Goal: Task Accomplishment & Management: Use online tool/utility

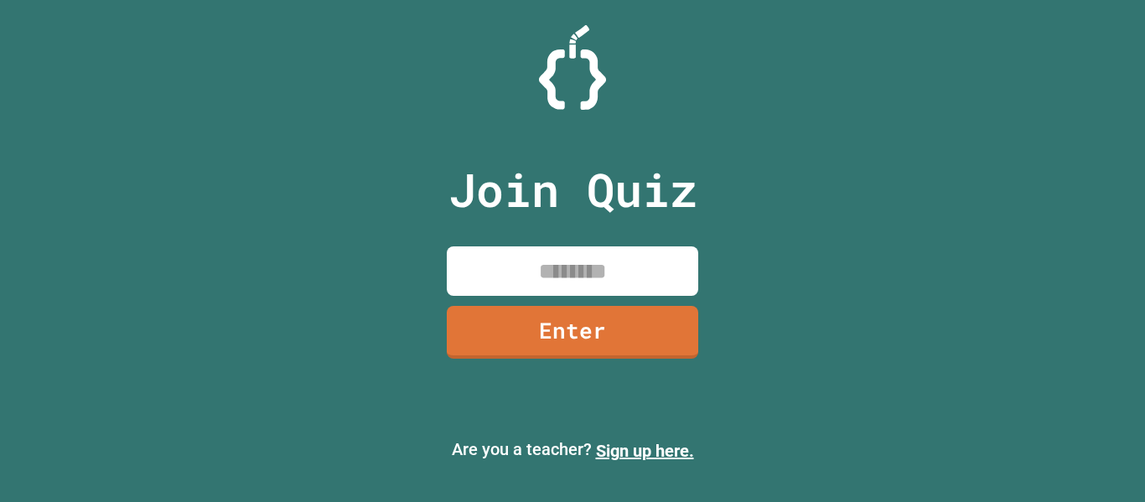
click at [559, 273] on input at bounding box center [572, 270] width 251 height 49
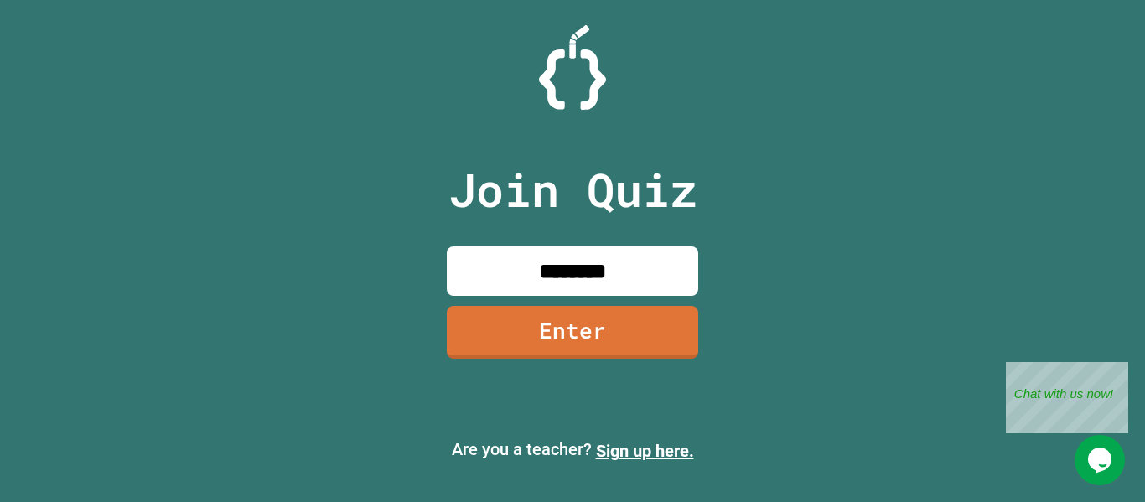
type input "********"
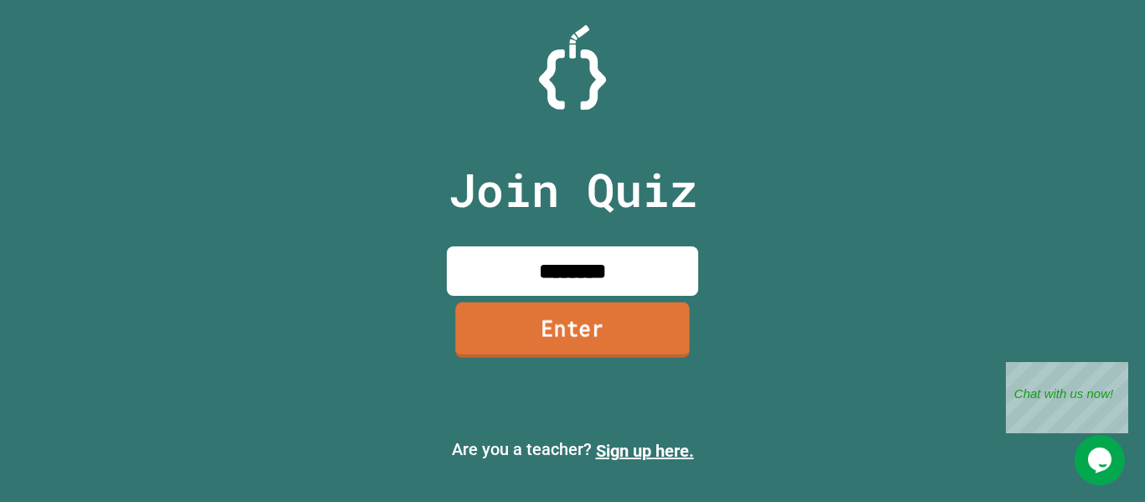
click at [633, 342] on link "Enter" at bounding box center [572, 329] width 234 height 55
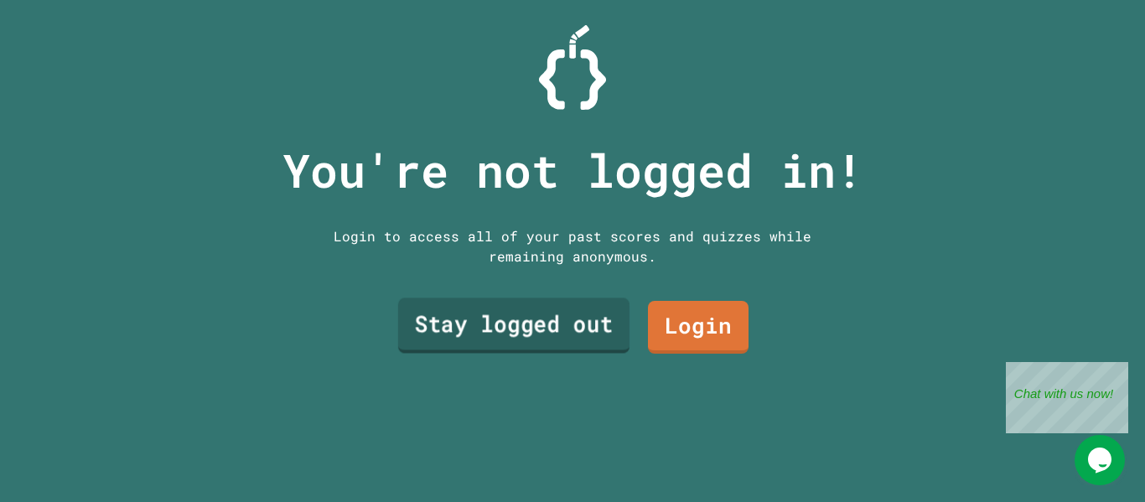
click at [612, 334] on link "Stay logged out" at bounding box center [513, 325] width 231 height 55
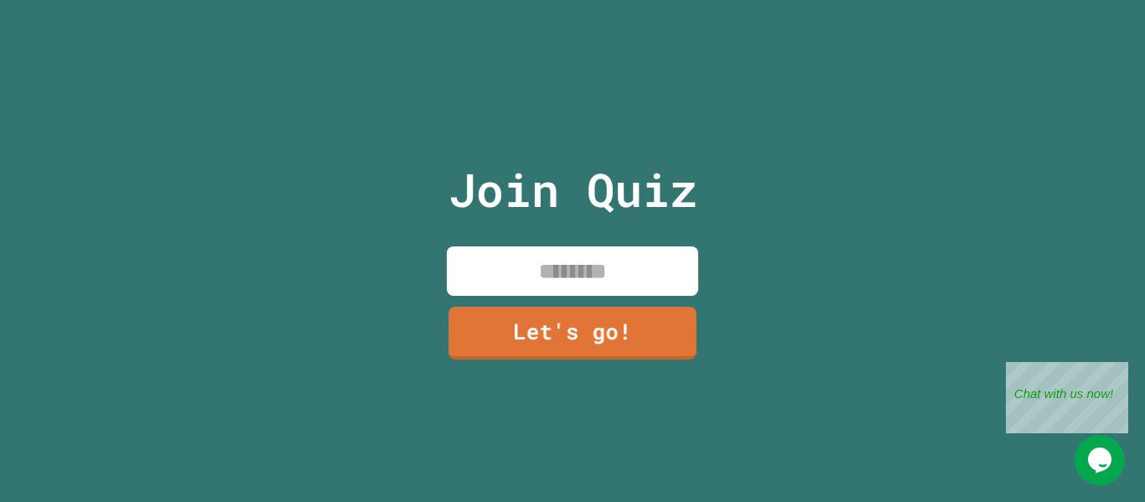
click at [575, 261] on input at bounding box center [572, 270] width 251 height 49
type input "*******"
click at [569, 344] on link "Let's go!" at bounding box center [572, 330] width 255 height 55
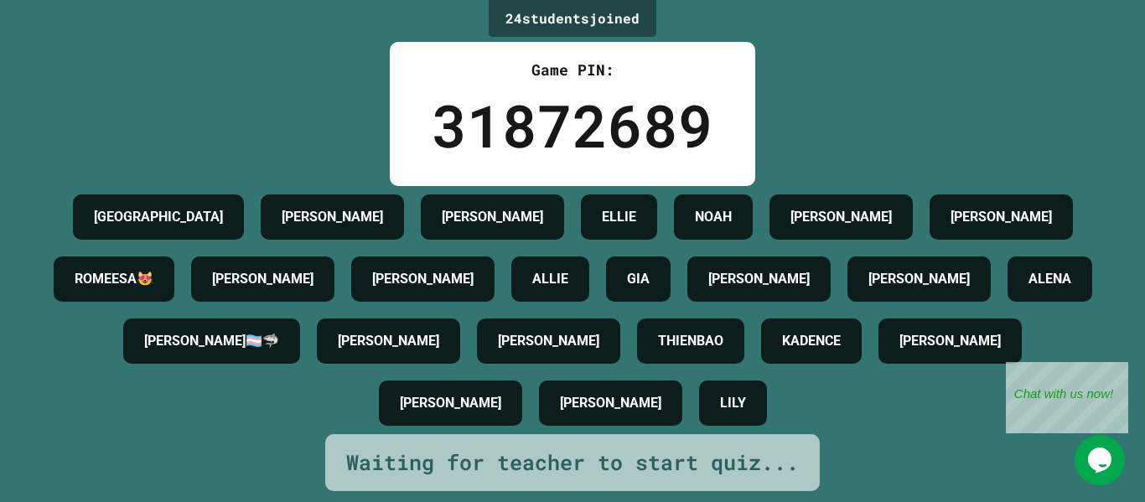
scroll to position [49, 0]
click at [1120, 370] on div "Close" at bounding box center [1115, 372] width 21 height 21
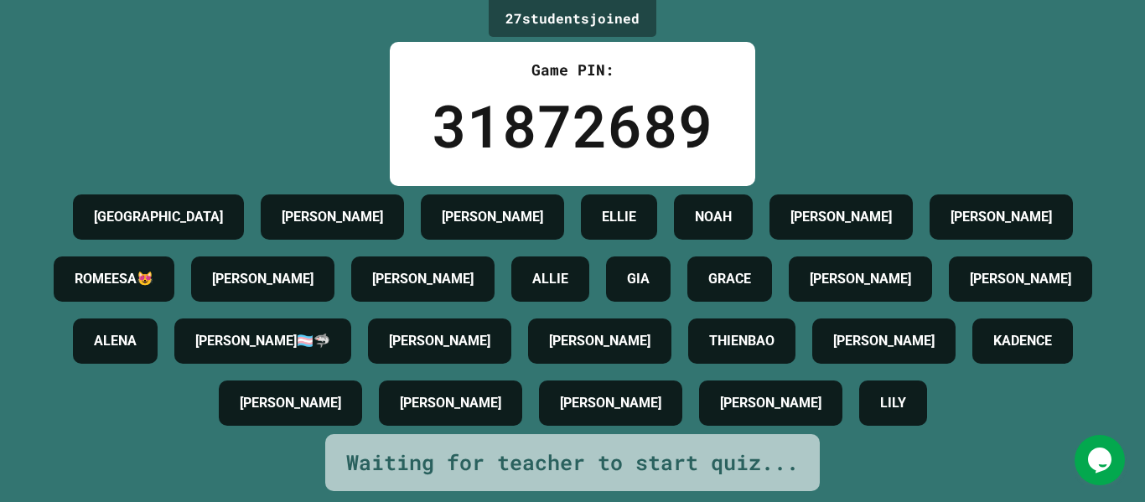
scroll to position [0, 0]
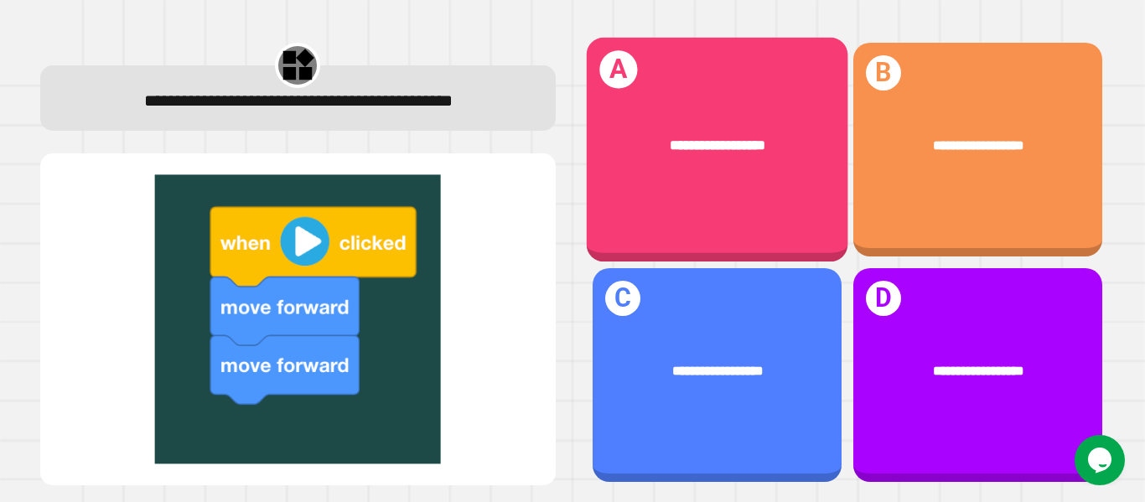
click at [756, 158] on div "**********" at bounding box center [716, 145] width 261 height 78
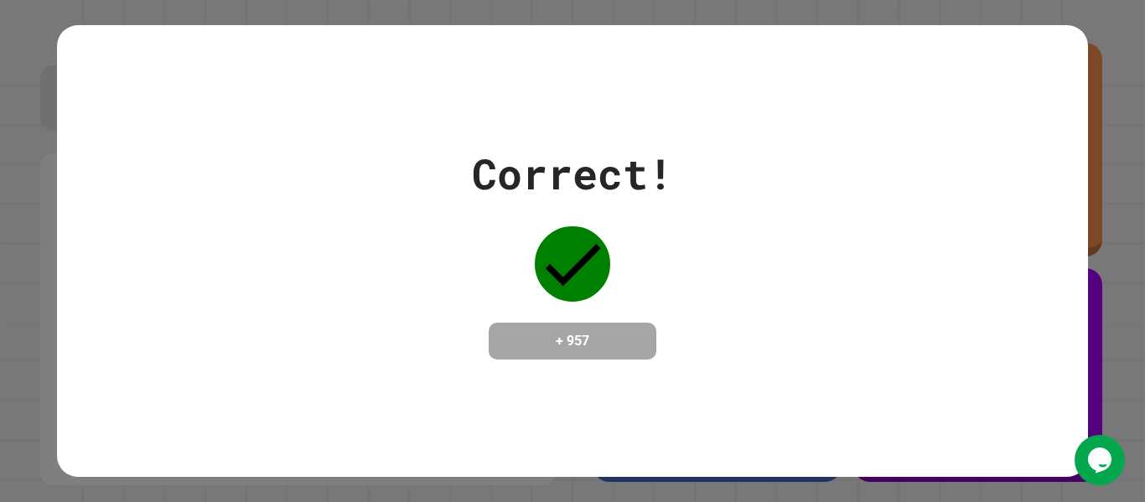
click at [529, 371] on div "Correct! + 957" at bounding box center [572, 251] width 1030 height 452
click at [521, 323] on div "+ 957" at bounding box center [573, 341] width 168 height 37
click at [479, 143] on div "Correct!" at bounding box center [572, 173] width 201 height 63
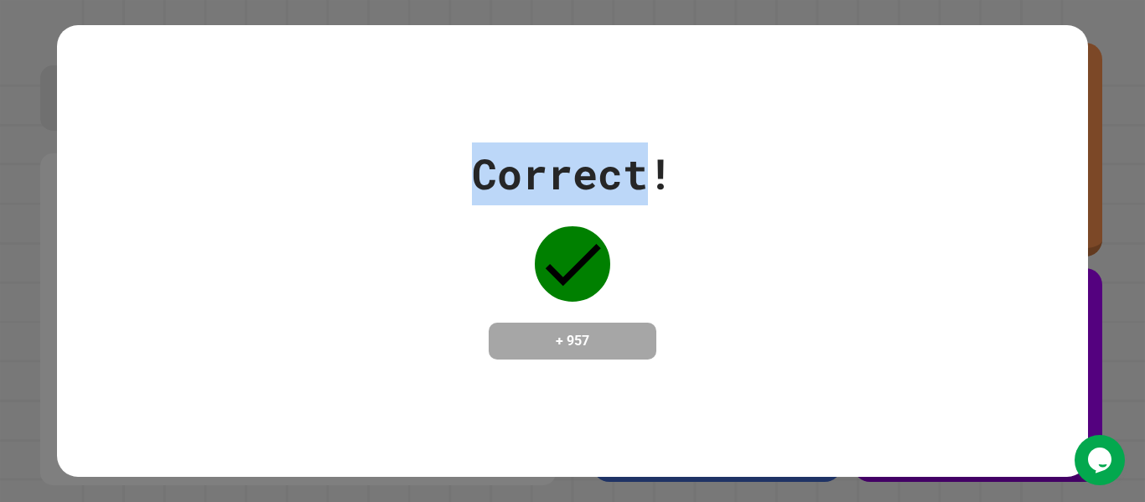
click at [391, 264] on div "Correct! + 957" at bounding box center [572, 250] width 1030 height 217
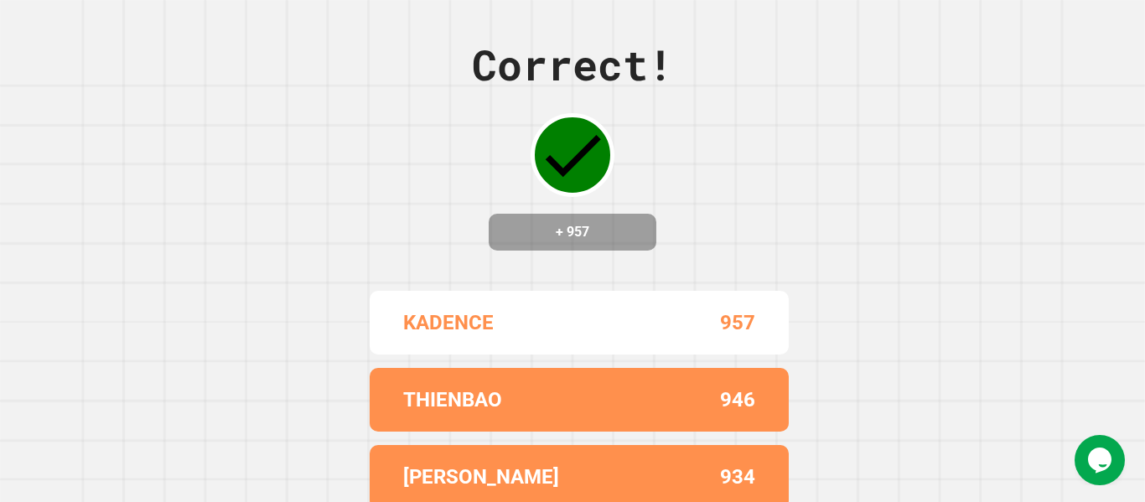
click at [437, 222] on div "Correct! + 957 KADENCE 957 [GEOGRAPHIC_DATA] 946 [PERSON_NAME] 934 [PERSON_NAME…" at bounding box center [572, 251] width 1145 height 502
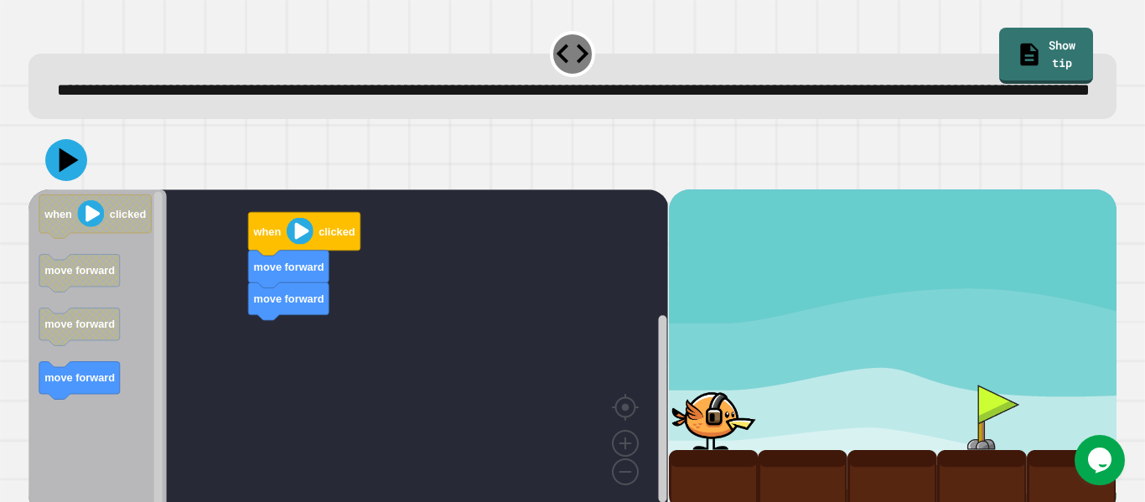
scroll to position [47, 0]
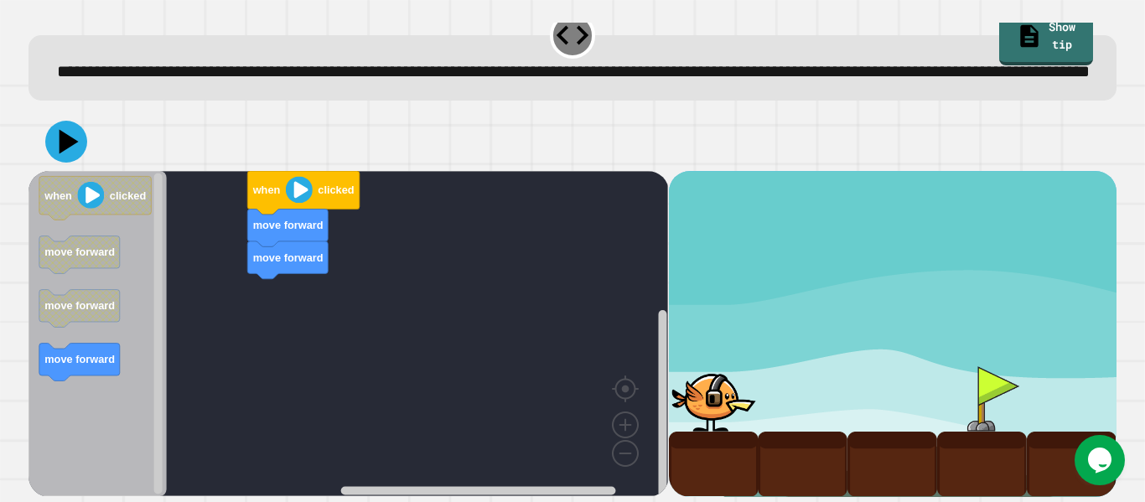
click at [303, 200] on image "Blockly Workspace" at bounding box center [299, 189] width 27 height 27
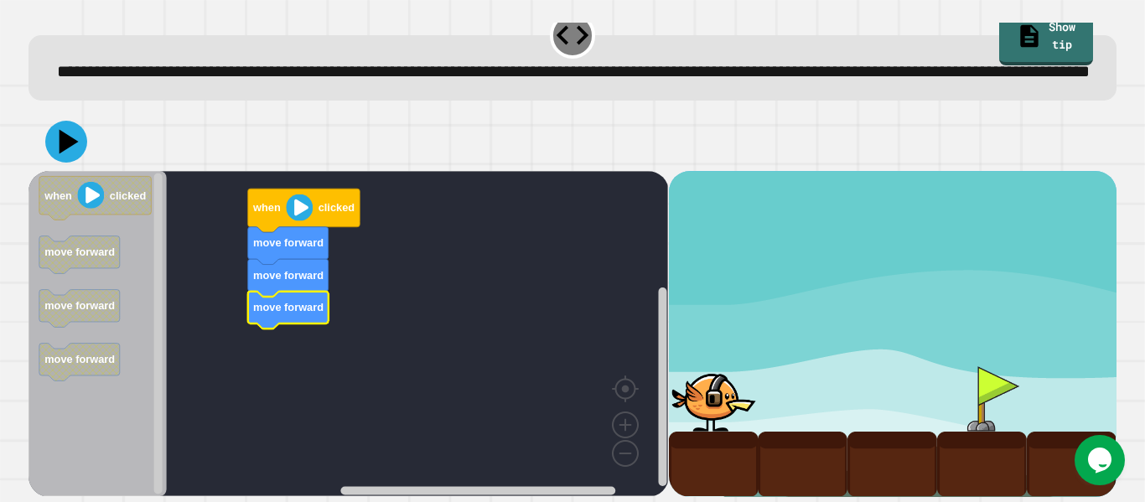
click at [309, 214] on image "Blockly Workspace" at bounding box center [299, 207] width 27 height 27
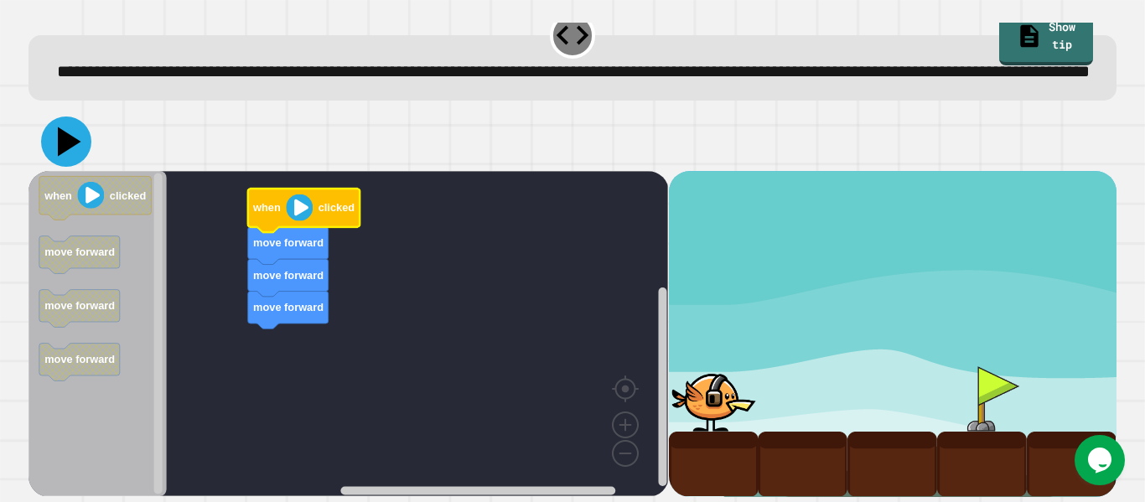
click at [76, 150] on icon at bounding box center [66, 141] width 50 height 50
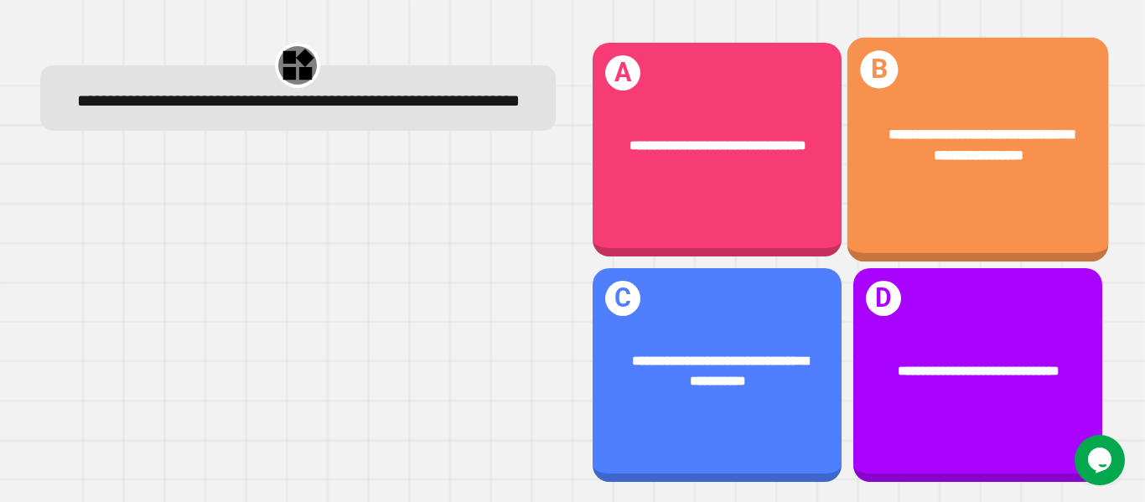
click at [1016, 198] on div "**********" at bounding box center [976, 150] width 261 height 225
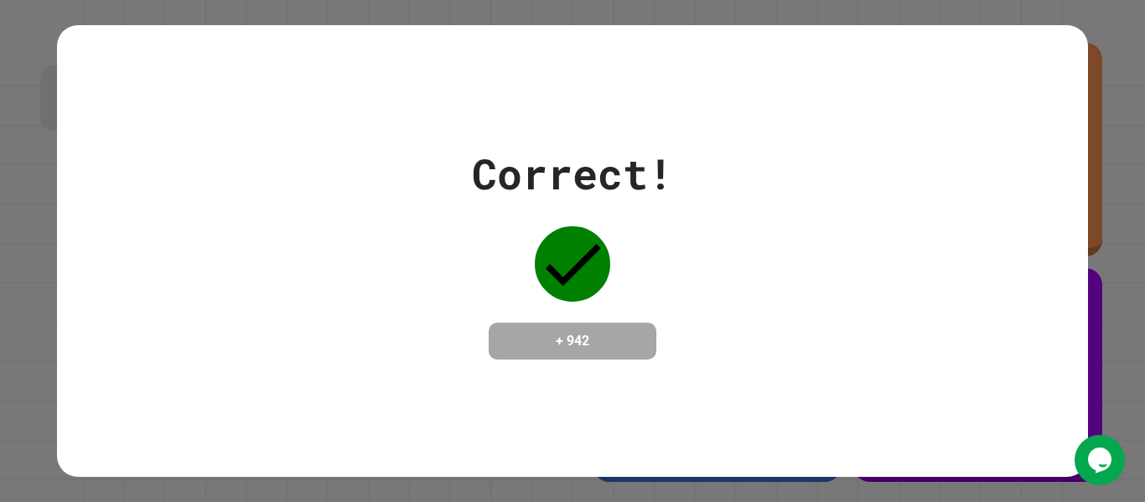
click at [633, 359] on div "+ 942" at bounding box center [573, 341] width 168 height 37
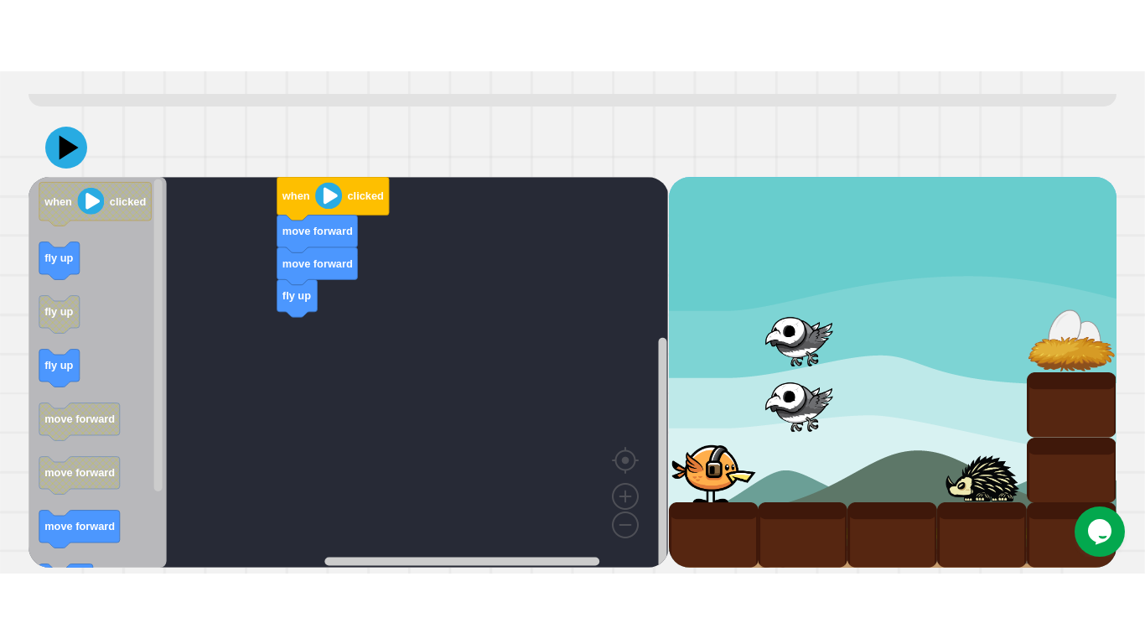
scroll to position [112, 0]
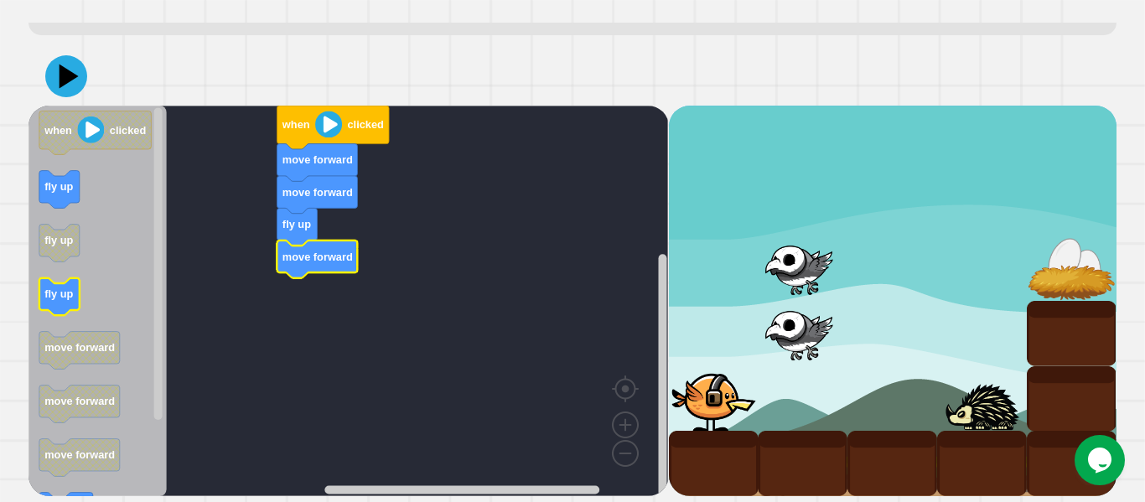
click at [60, 300] on text "fly up" at bounding box center [58, 293] width 28 height 13
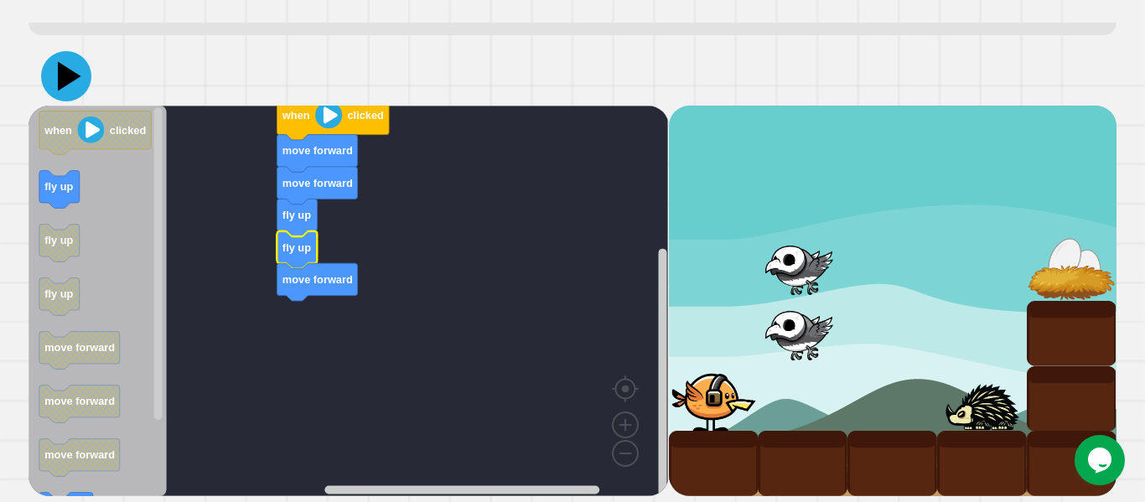
click at [62, 70] on icon at bounding box center [69, 76] width 23 height 29
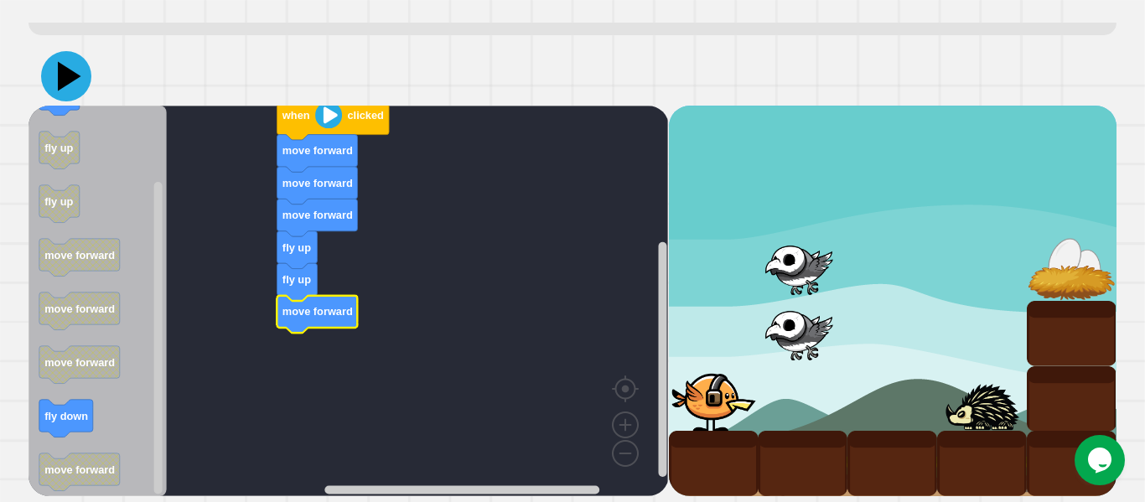
click at [64, 63] on icon at bounding box center [66, 76] width 50 height 50
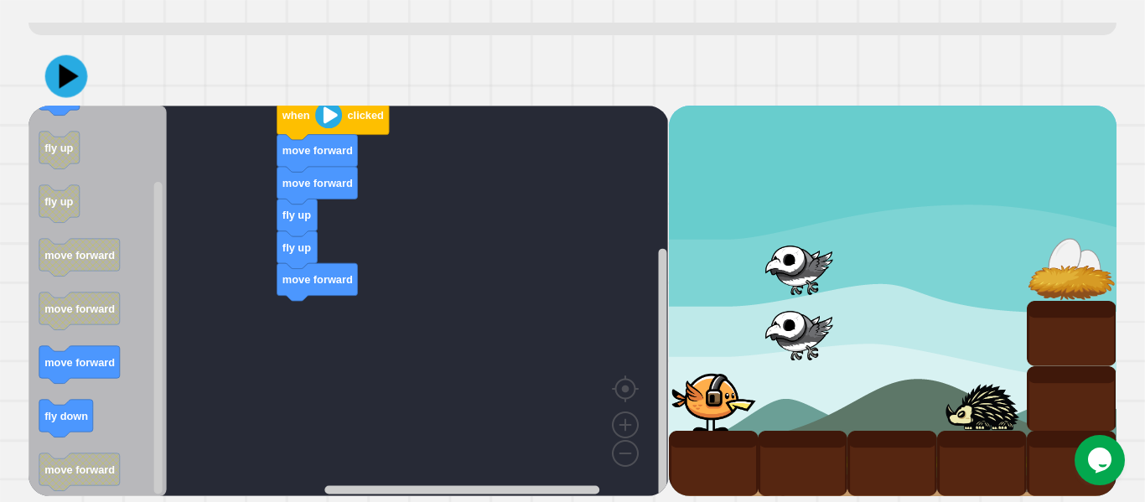
click at [65, 69] on icon at bounding box center [69, 76] width 19 height 25
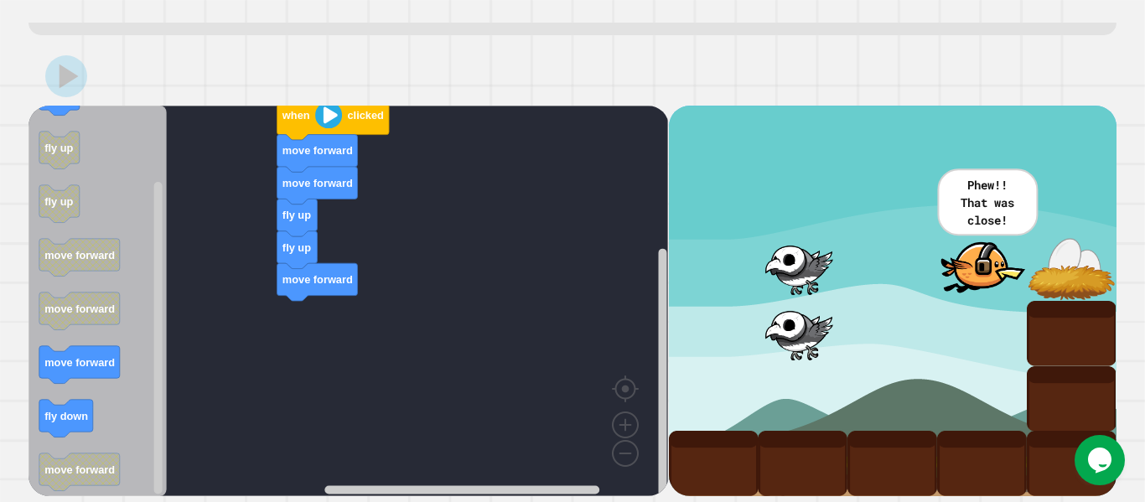
click at [104, 342] on icon "Blockly Workspace" at bounding box center [97, 301] width 138 height 391
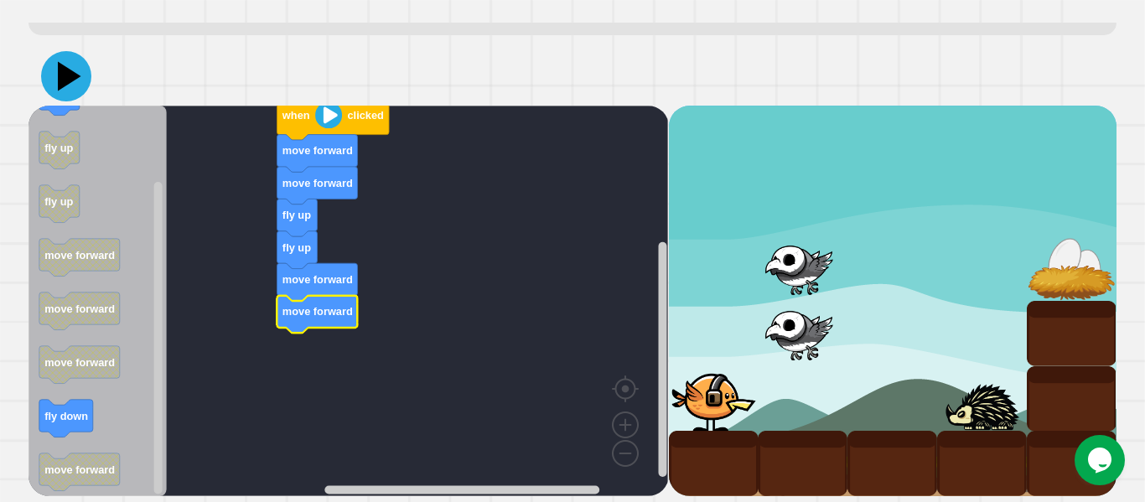
click at [51, 59] on icon at bounding box center [66, 76] width 50 height 50
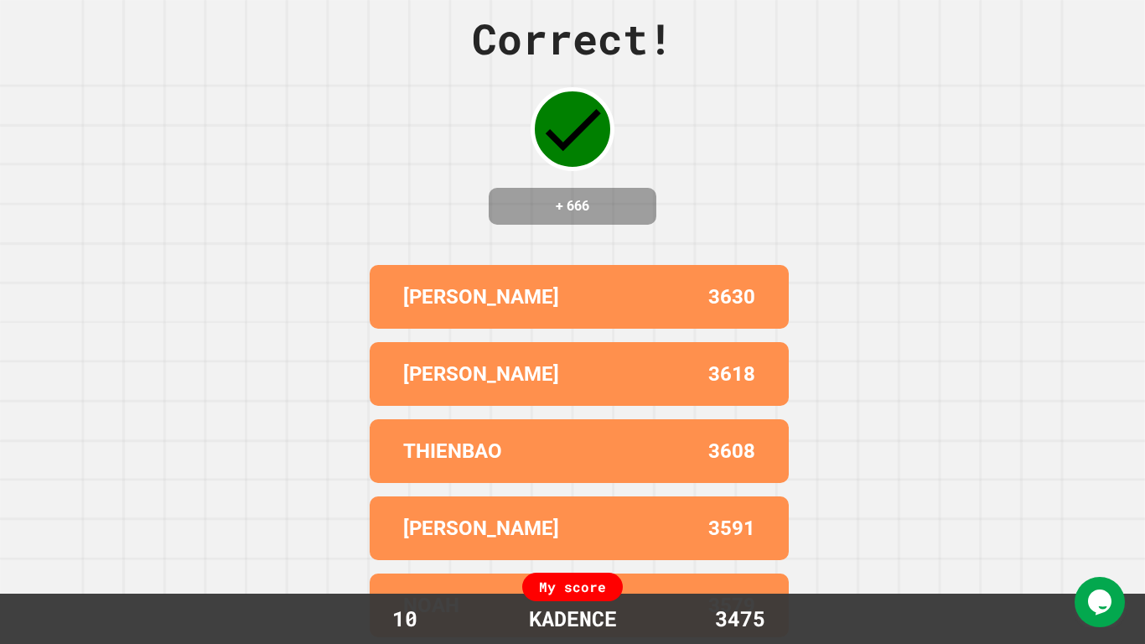
scroll to position [0, 0]
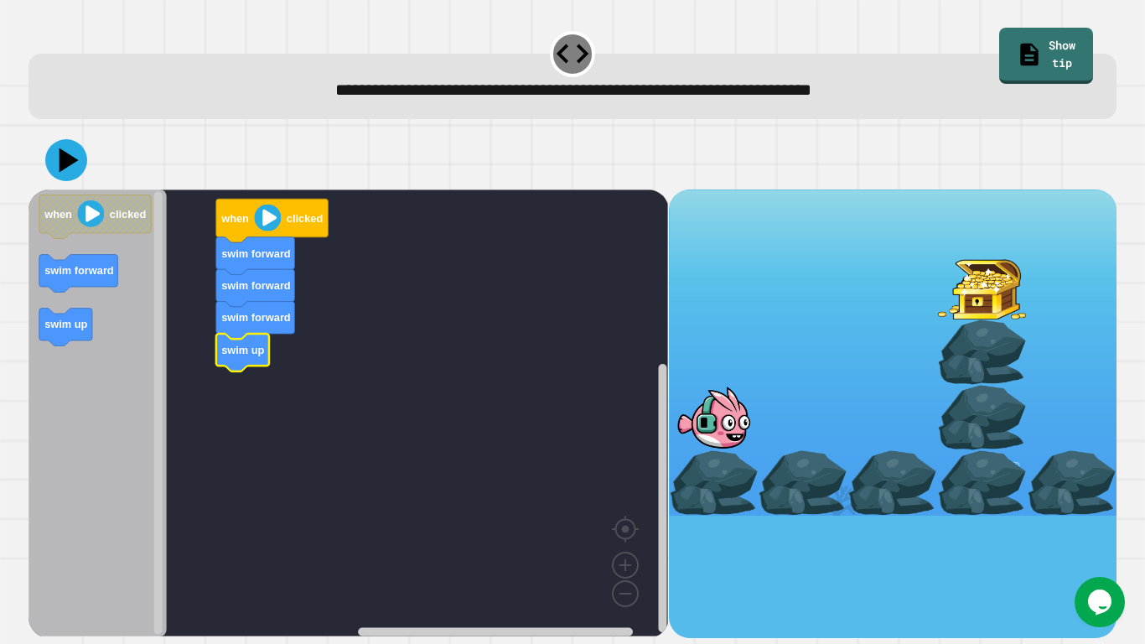
click at [24, 330] on div "when clicked swim forward swim forward swim forward swim up when clicked swim f…" at bounding box center [572, 384] width 1099 height 519
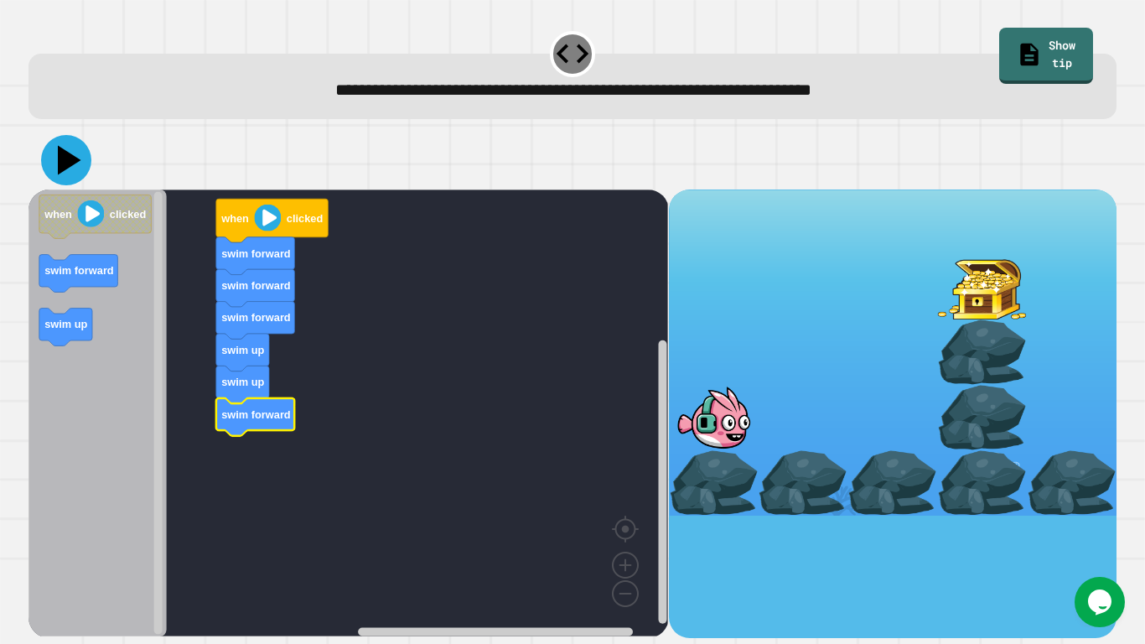
click at [65, 141] on icon at bounding box center [66, 160] width 50 height 50
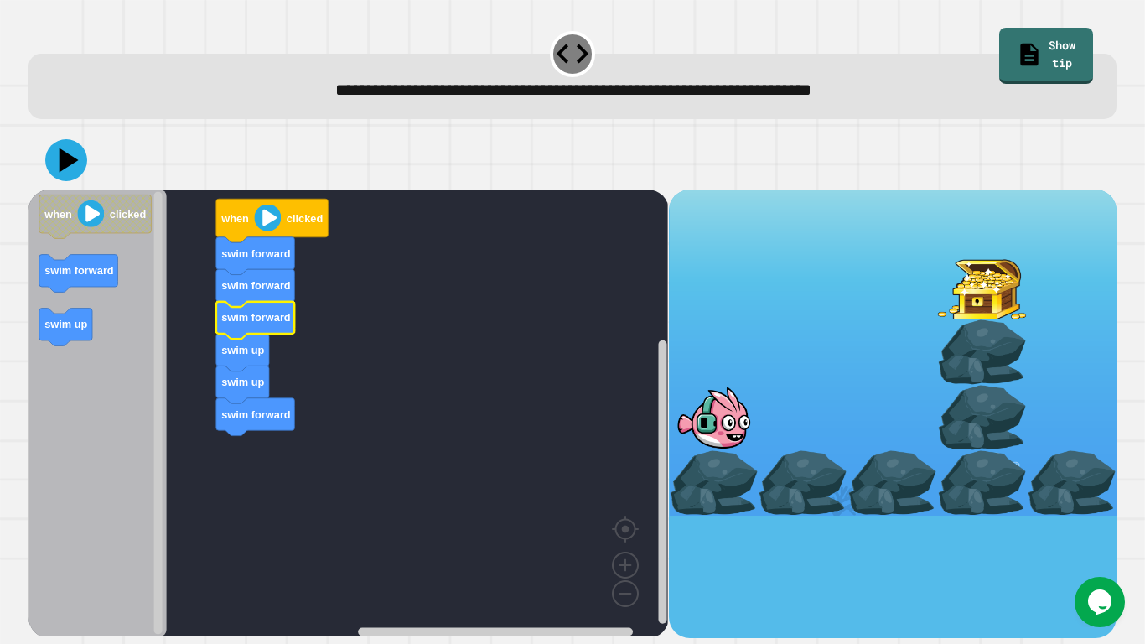
click at [256, 318] on text "swim forward" at bounding box center [256, 317] width 70 height 13
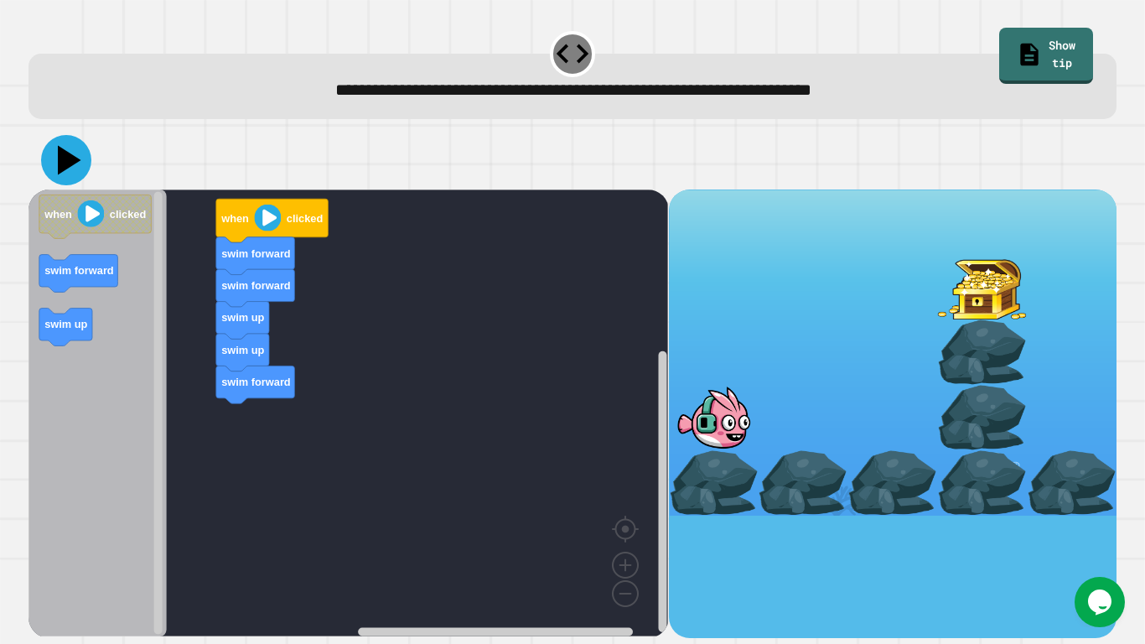
click at [60, 167] on icon at bounding box center [69, 160] width 23 height 29
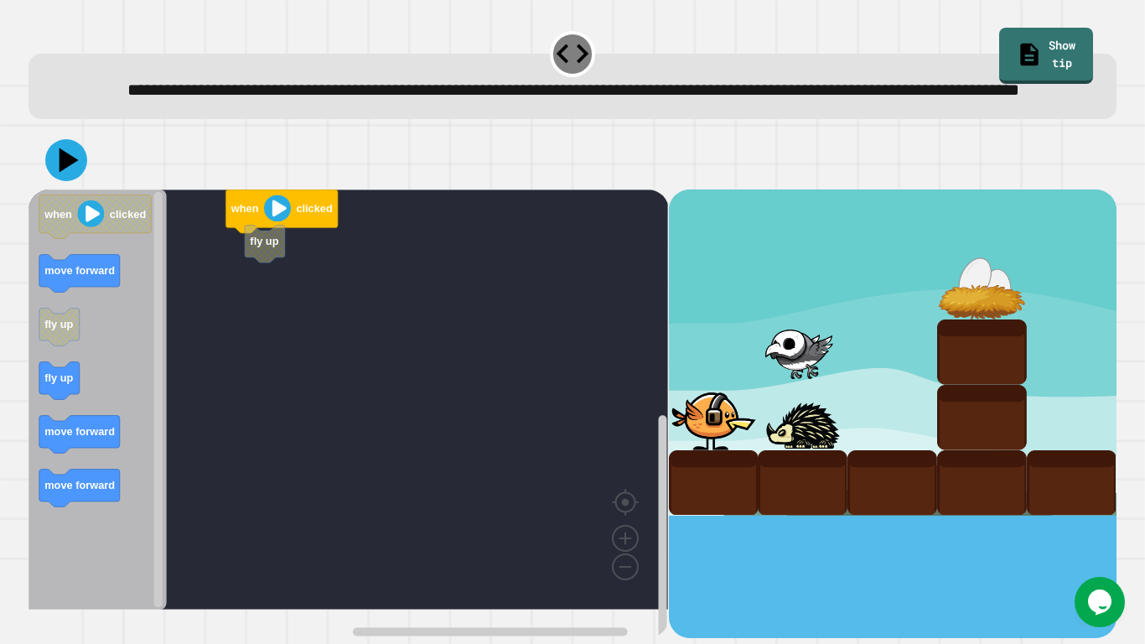
click at [84, 349] on icon "when clicked move forward fly up fly up move forward move forward" at bounding box center [97, 399] width 138 height 420
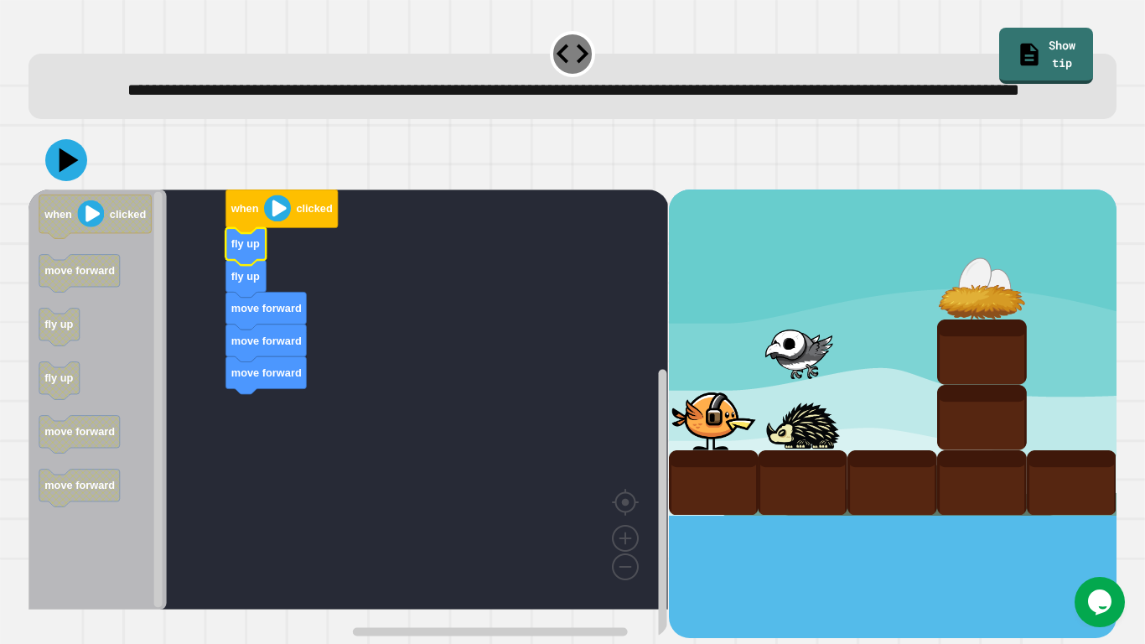
click at [75, 181] on icon at bounding box center [66, 160] width 42 height 42
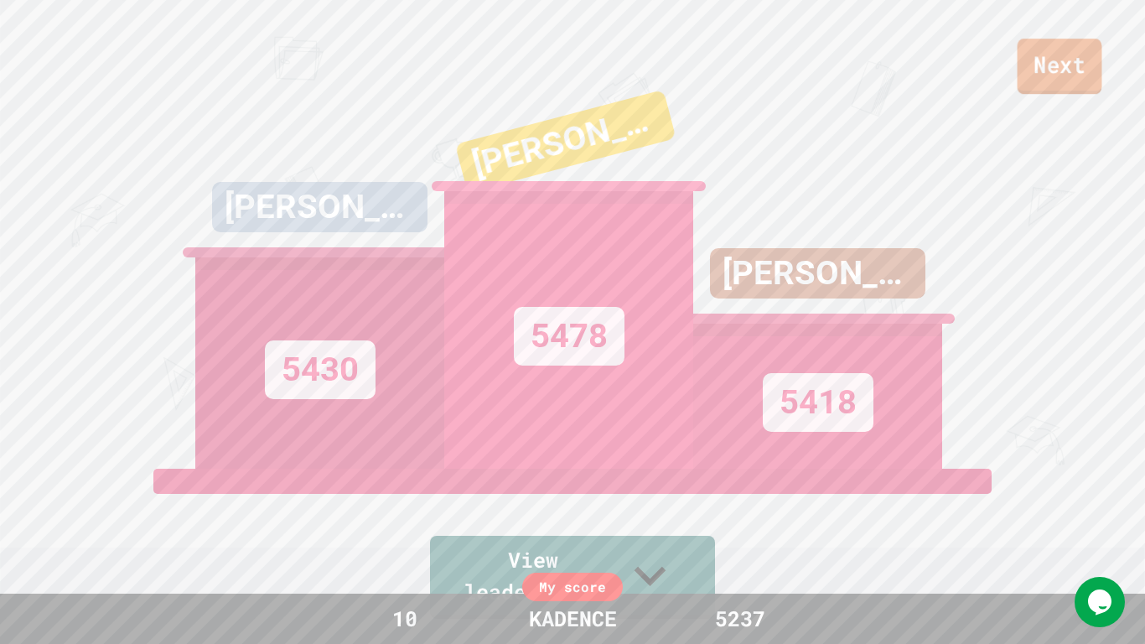
click at [1038, 84] on link "Next" at bounding box center [1059, 66] width 85 height 55
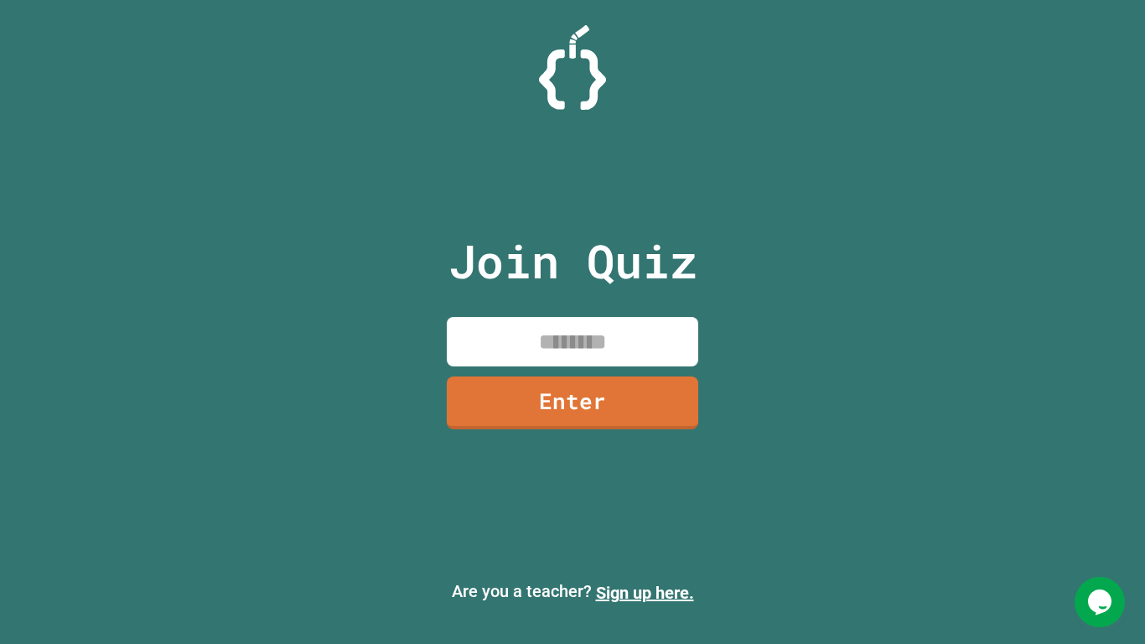
click at [606, 337] on input at bounding box center [572, 341] width 251 height 49
click at [644, 421] on link "Enter" at bounding box center [573, 401] width 244 height 55
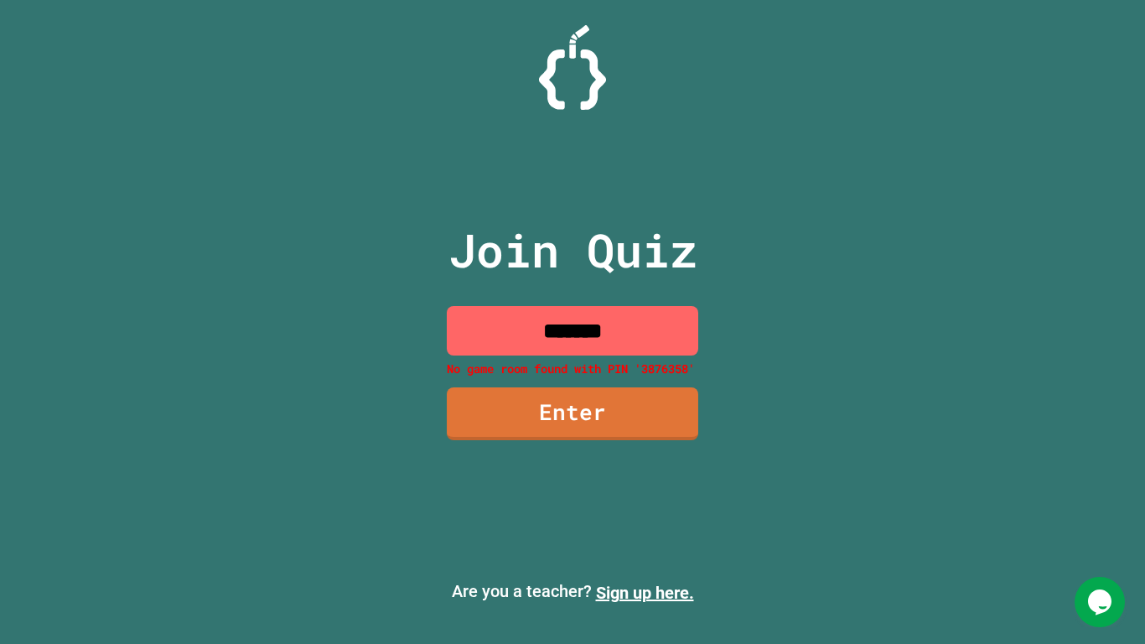
click at [530, 316] on input "*******" at bounding box center [572, 330] width 251 height 49
click at [538, 320] on input "*******" at bounding box center [572, 330] width 251 height 49
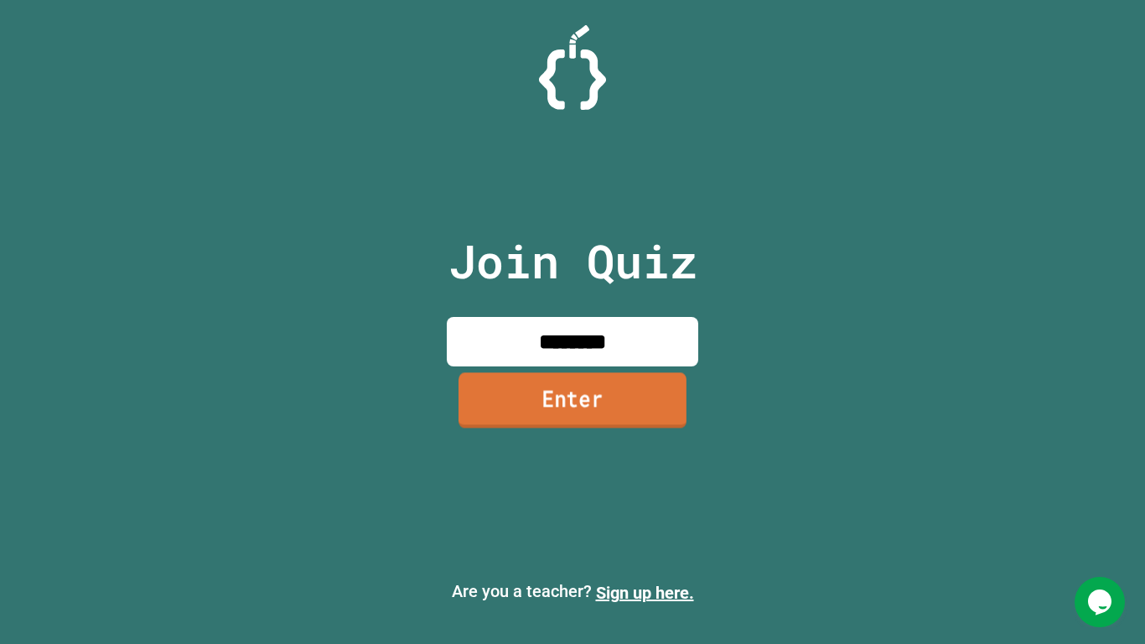
type input "********"
click at [577, 405] on link "Enter" at bounding box center [572, 400] width 228 height 55
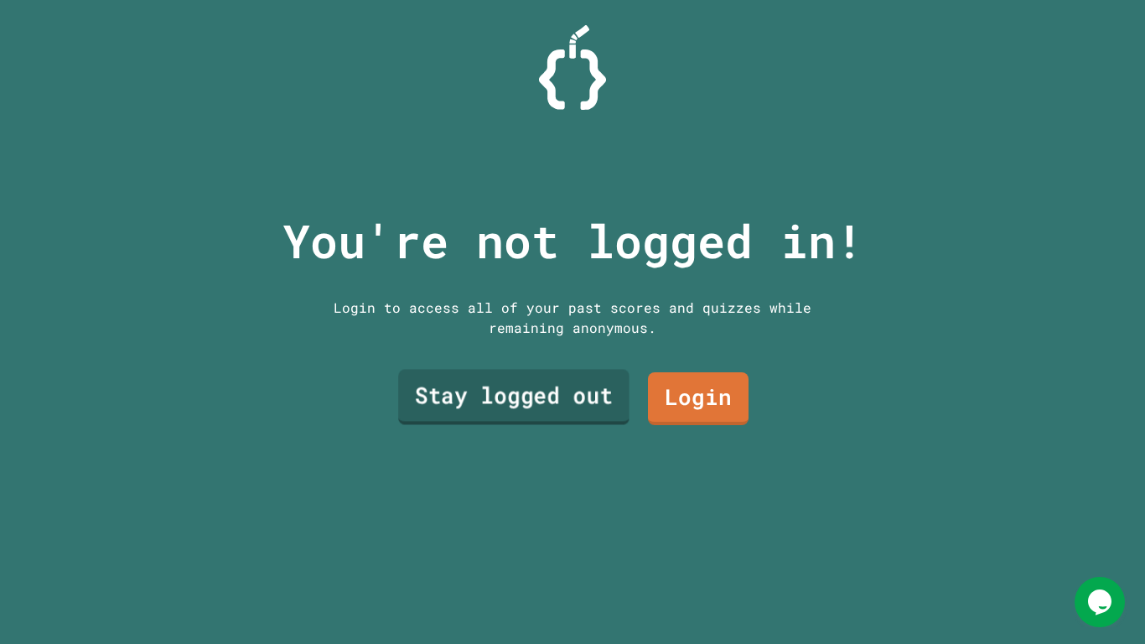
click at [577, 405] on link "Stay logged out" at bounding box center [513, 396] width 231 height 55
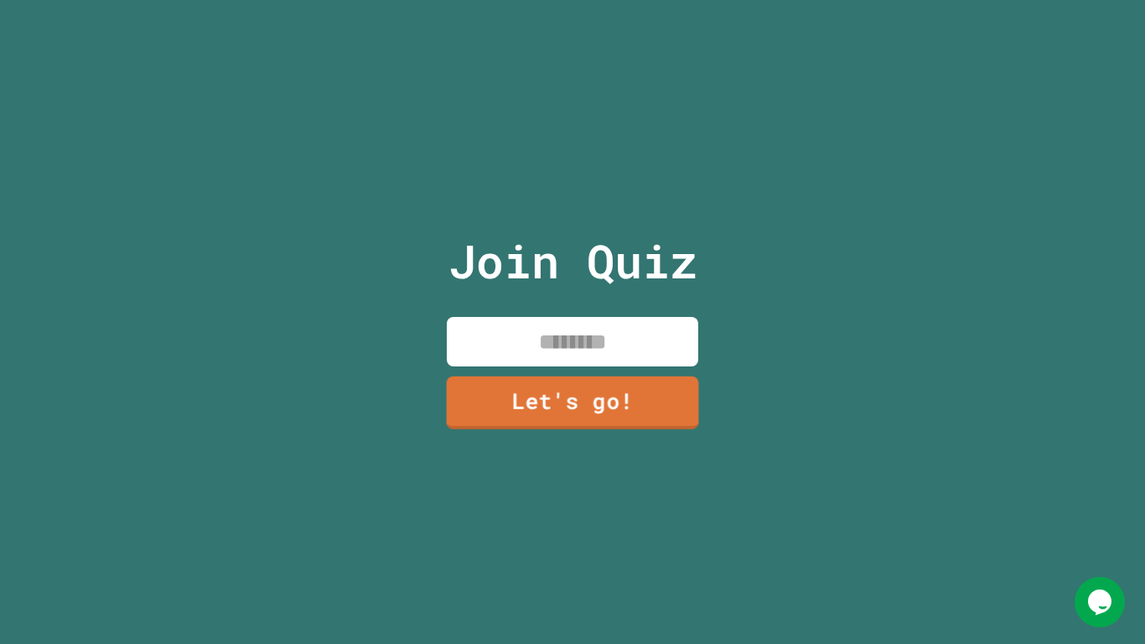
click at [577, 405] on link "Let's go!" at bounding box center [573, 402] width 252 height 53
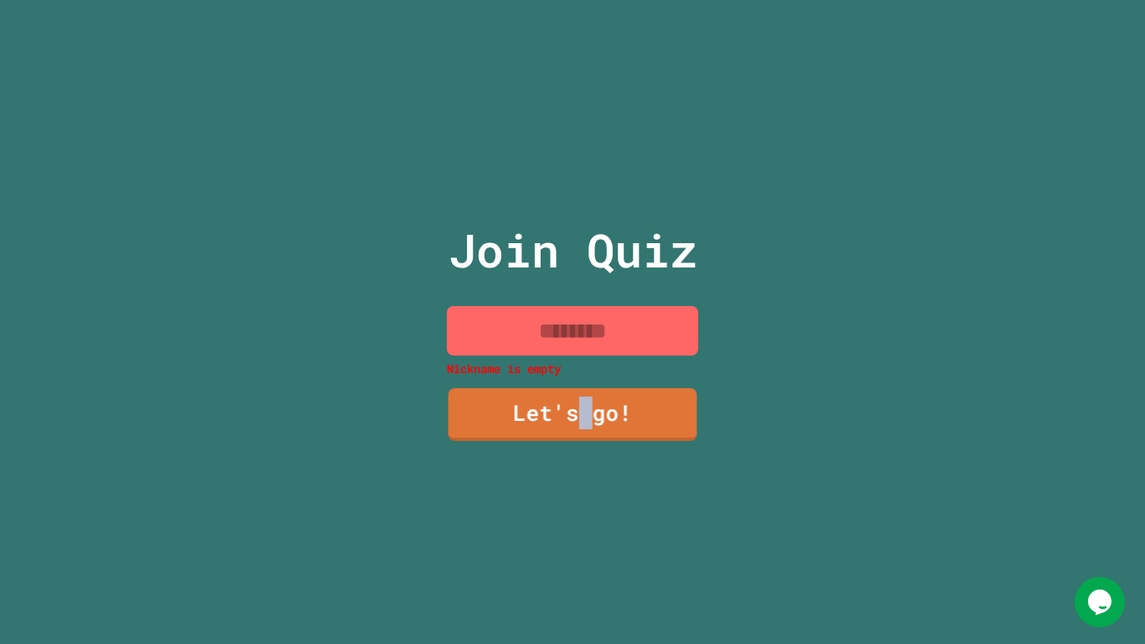
click at [560, 339] on input at bounding box center [572, 330] width 251 height 49
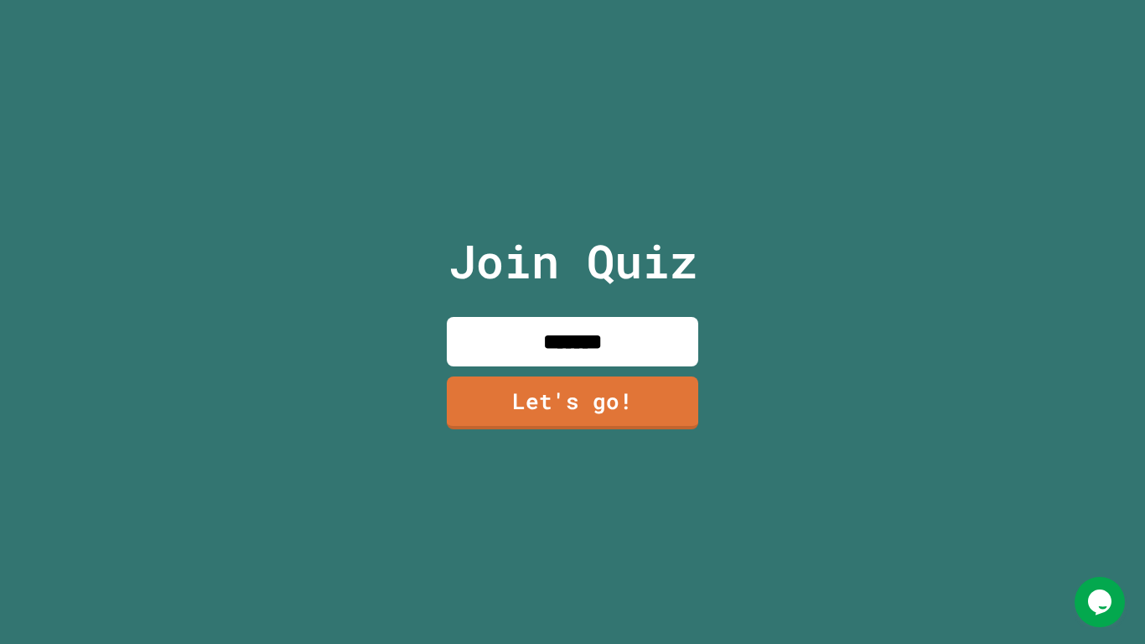
type input "*******"
click at [578, 380] on link "Let's go!" at bounding box center [572, 402] width 254 height 54
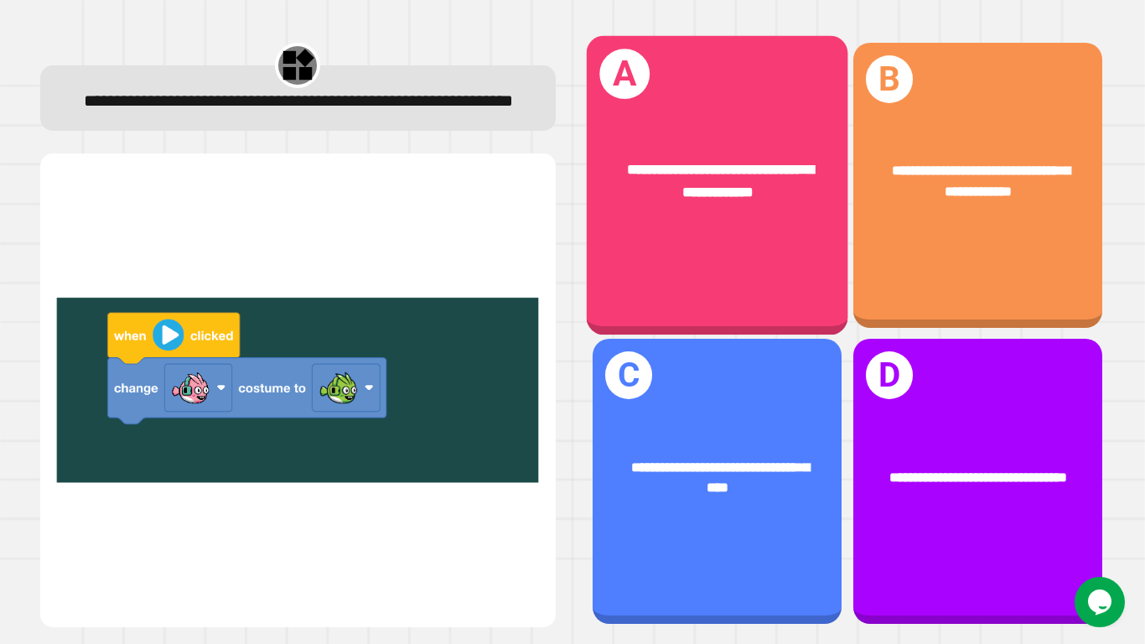
click at [715, 237] on div "**********" at bounding box center [716, 184] width 261 height 299
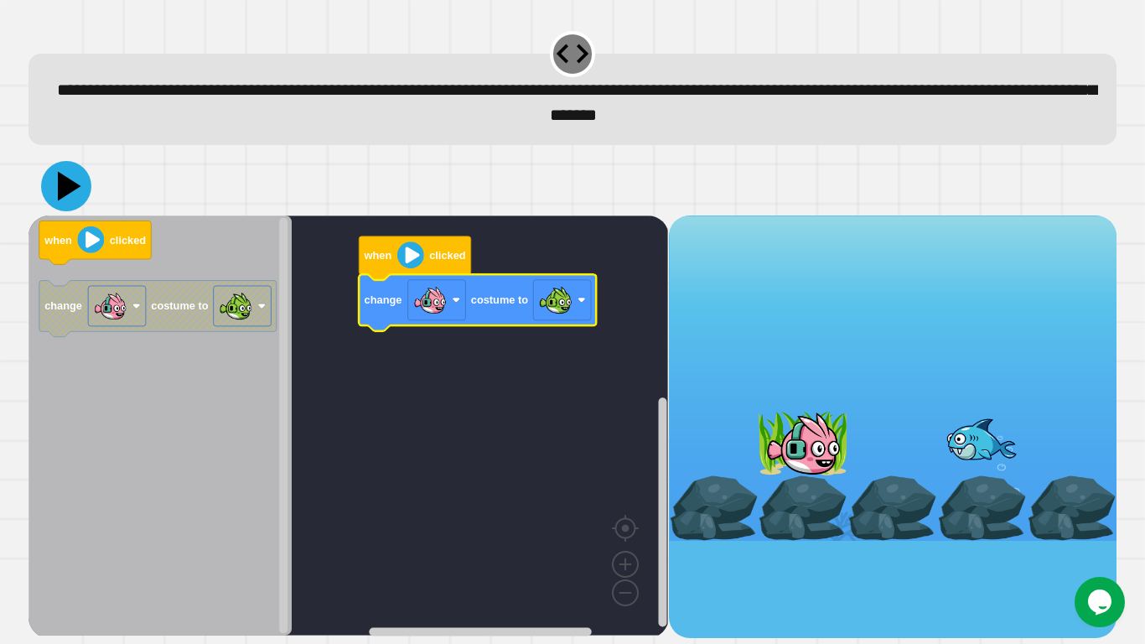
click at [73, 181] on icon at bounding box center [66, 186] width 50 height 50
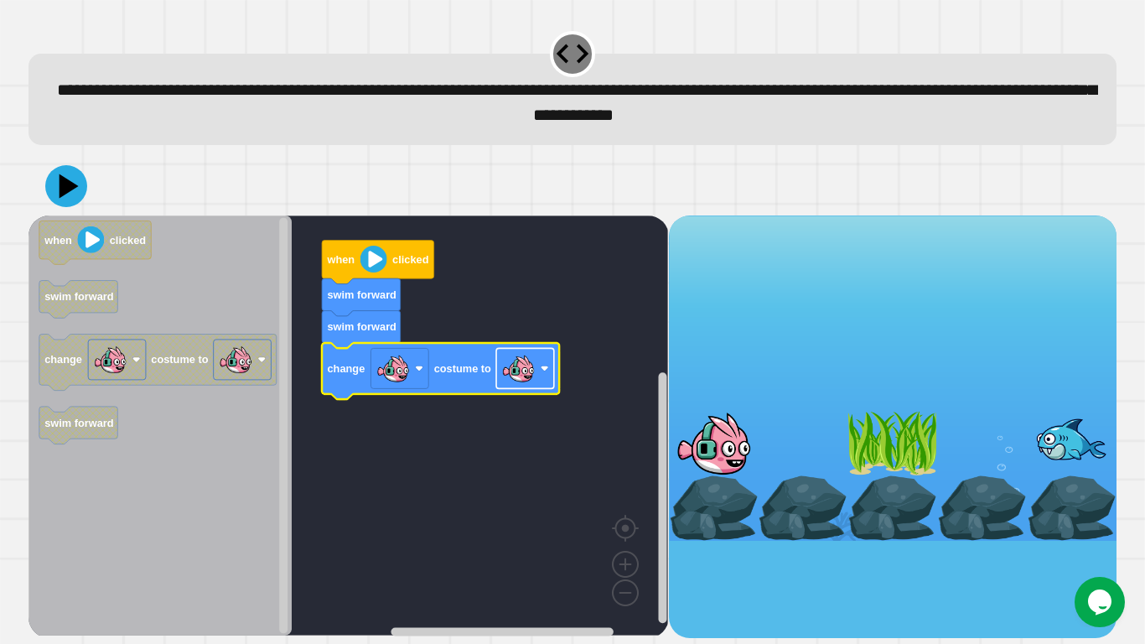
click at [519, 380] on image "Blockly Workspace" at bounding box center [519, 368] width 34 height 34
click at [91, 176] on div at bounding box center [572, 186] width 1088 height 59
click at [61, 188] on icon at bounding box center [69, 185] width 23 height 29
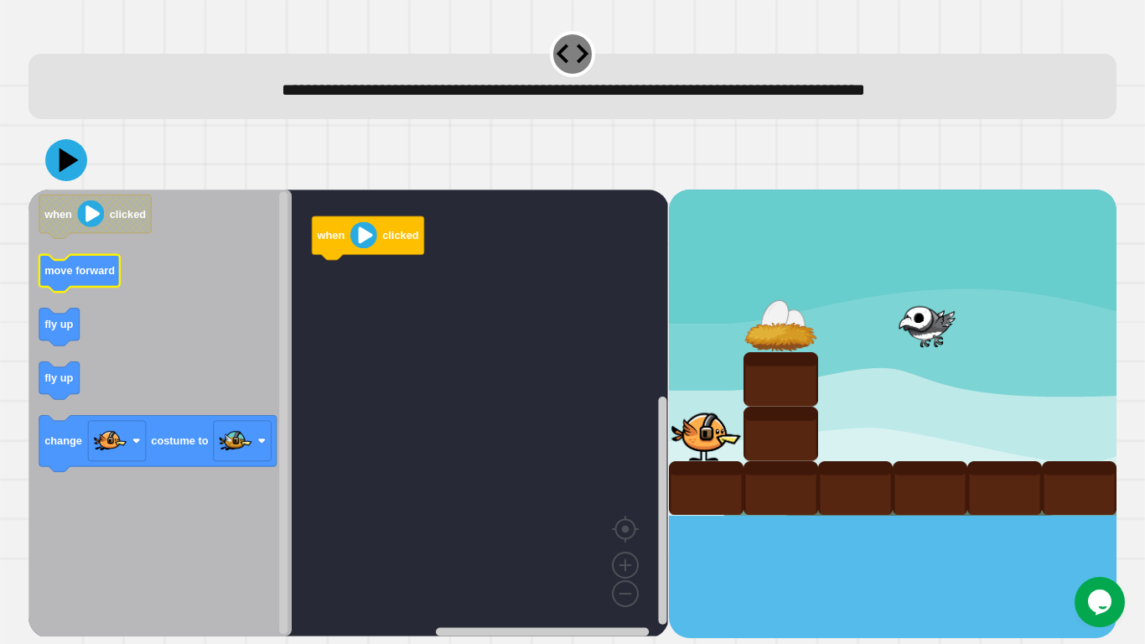
click at [93, 275] on text "move forward" at bounding box center [79, 270] width 70 height 13
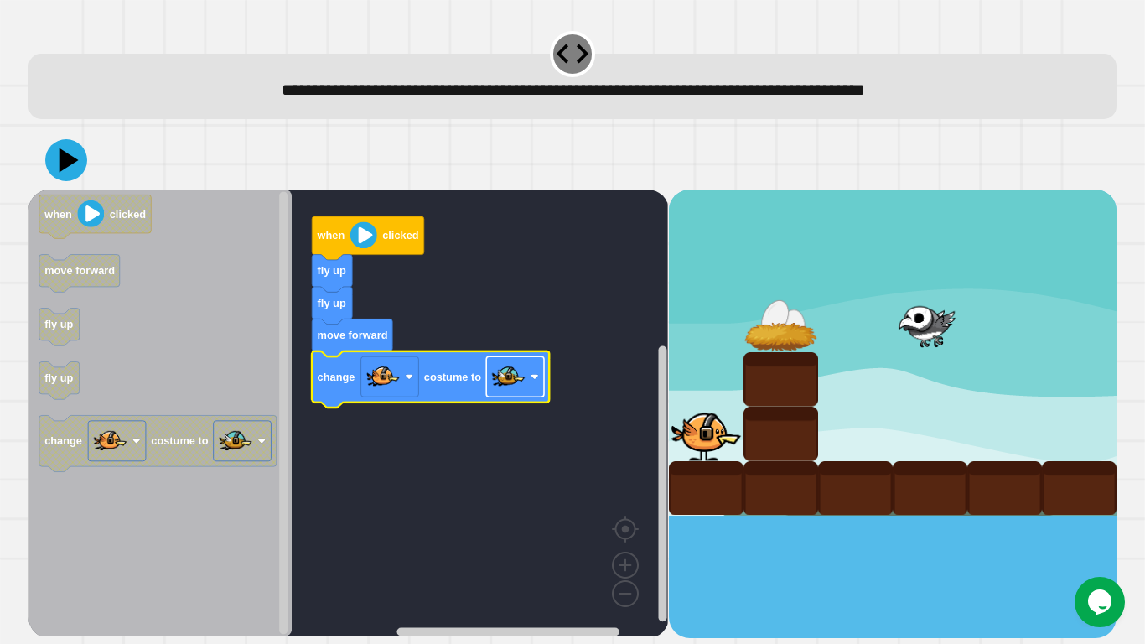
click at [516, 383] on image "Blockly Workspace" at bounding box center [509, 377] width 34 height 34
click at [92, 163] on div at bounding box center [572, 160] width 1088 height 59
click at [80, 163] on icon at bounding box center [66, 160] width 43 height 43
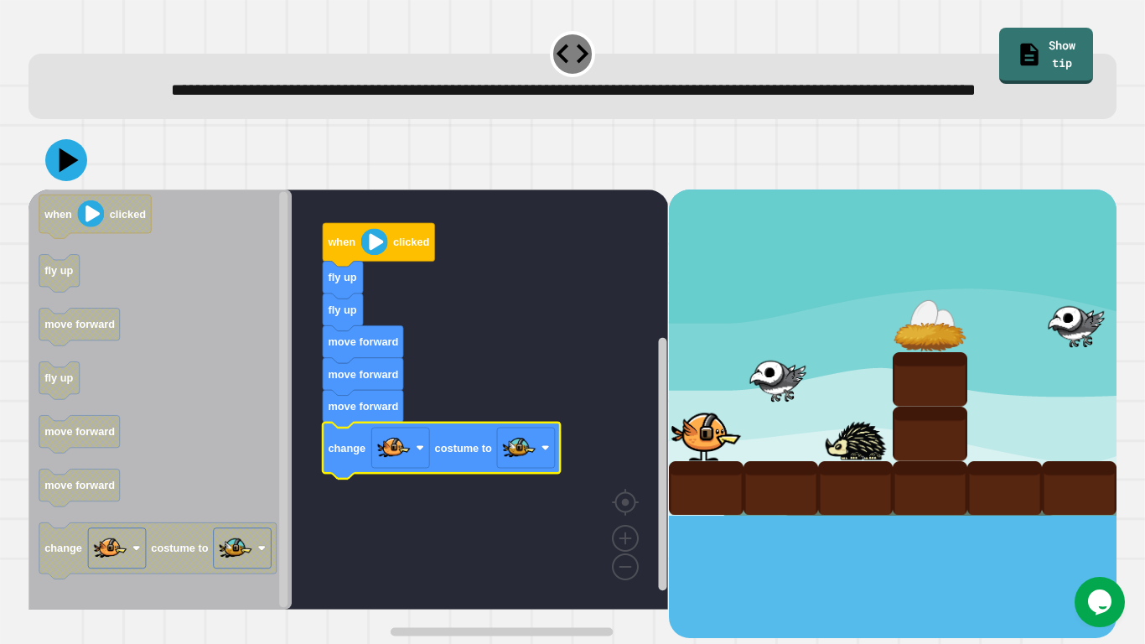
click at [45, 181] on icon at bounding box center [66, 160] width 42 height 42
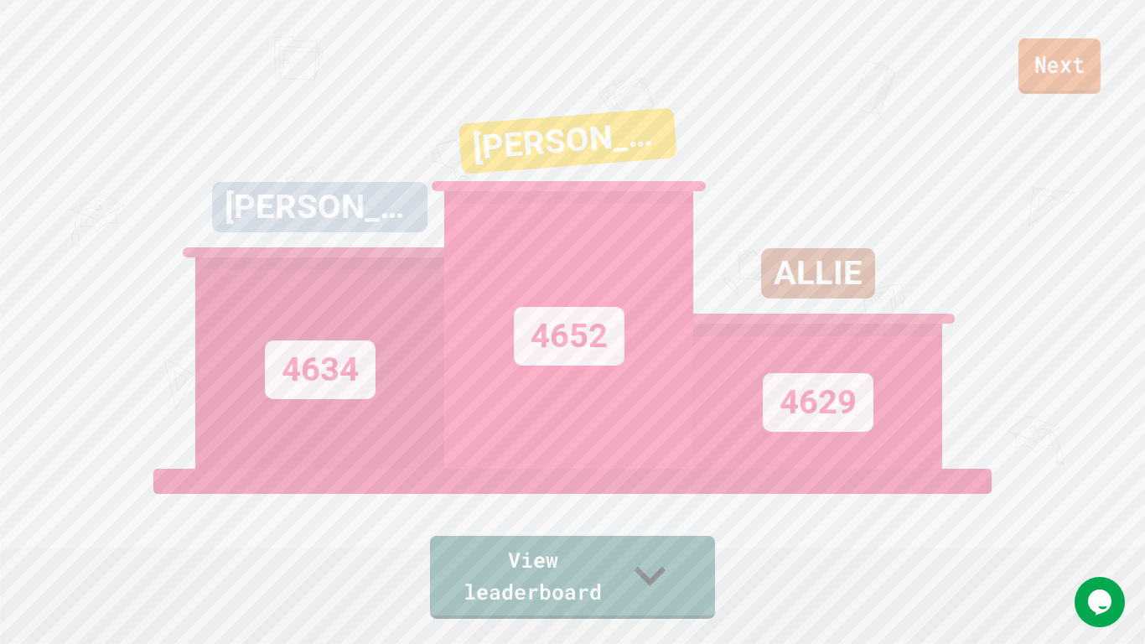
click at [1071, 45] on link "Next" at bounding box center [1059, 66] width 82 height 55
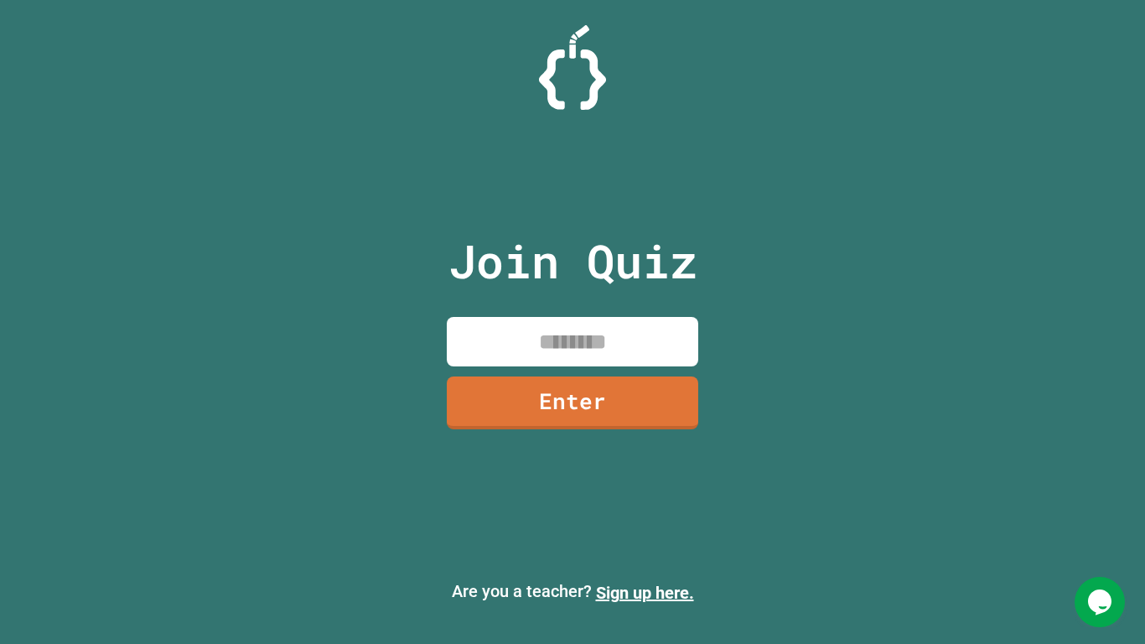
click at [607, 339] on input at bounding box center [572, 341] width 251 height 49
type input "********"
click at [653, 411] on link "Enter" at bounding box center [572, 400] width 245 height 55
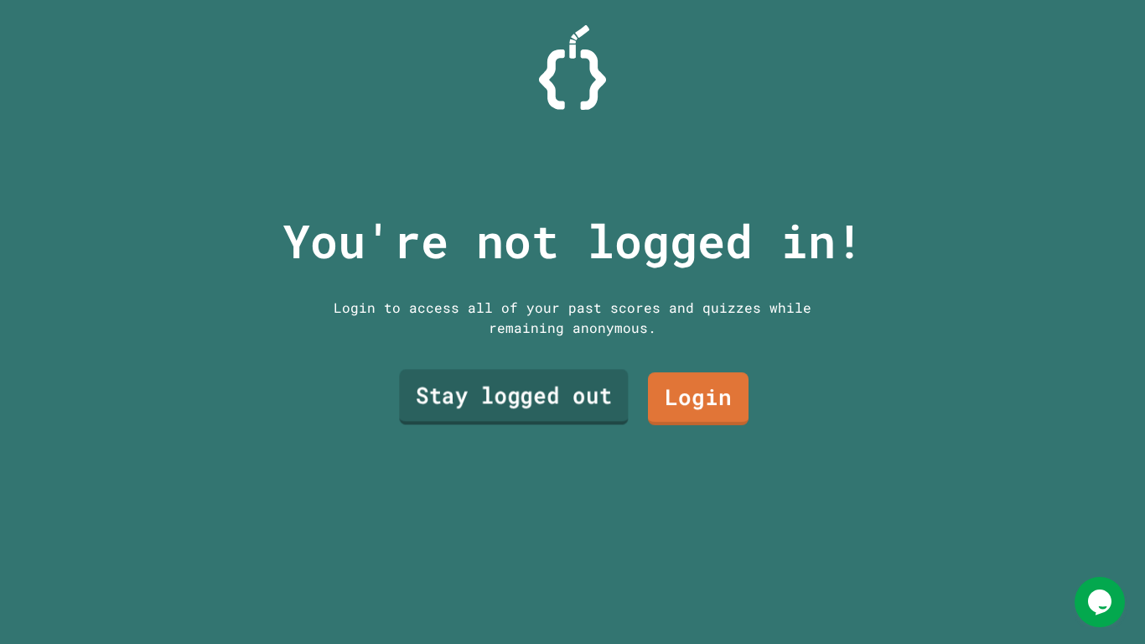
click at [523, 390] on link "Stay logged out" at bounding box center [513, 396] width 229 height 55
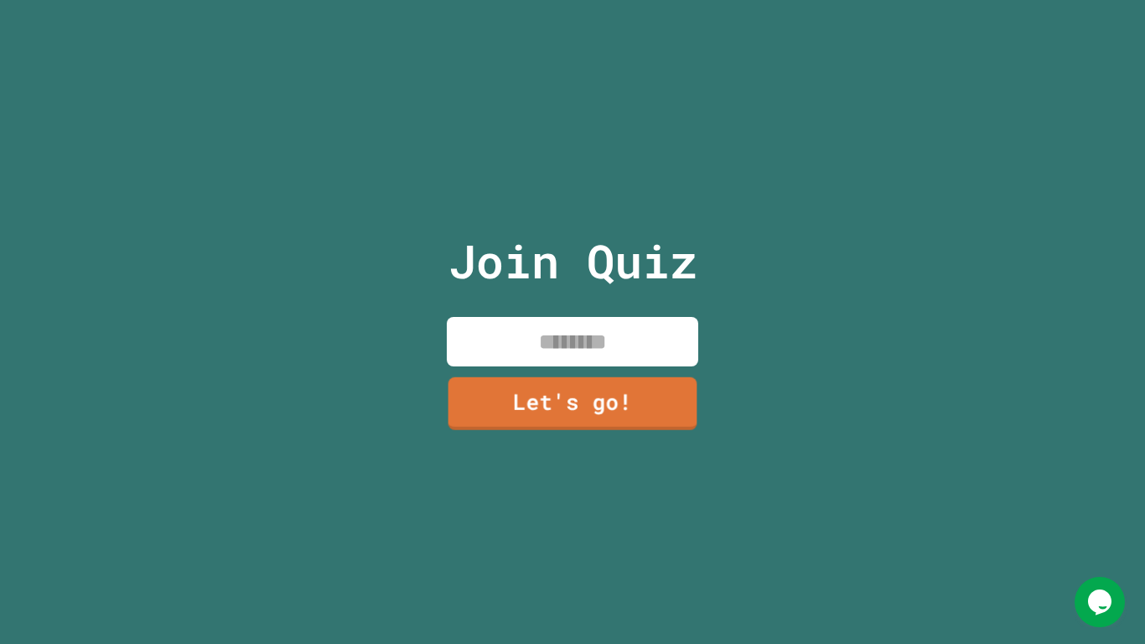
click at [577, 338] on input at bounding box center [572, 341] width 251 height 49
type input "**********"
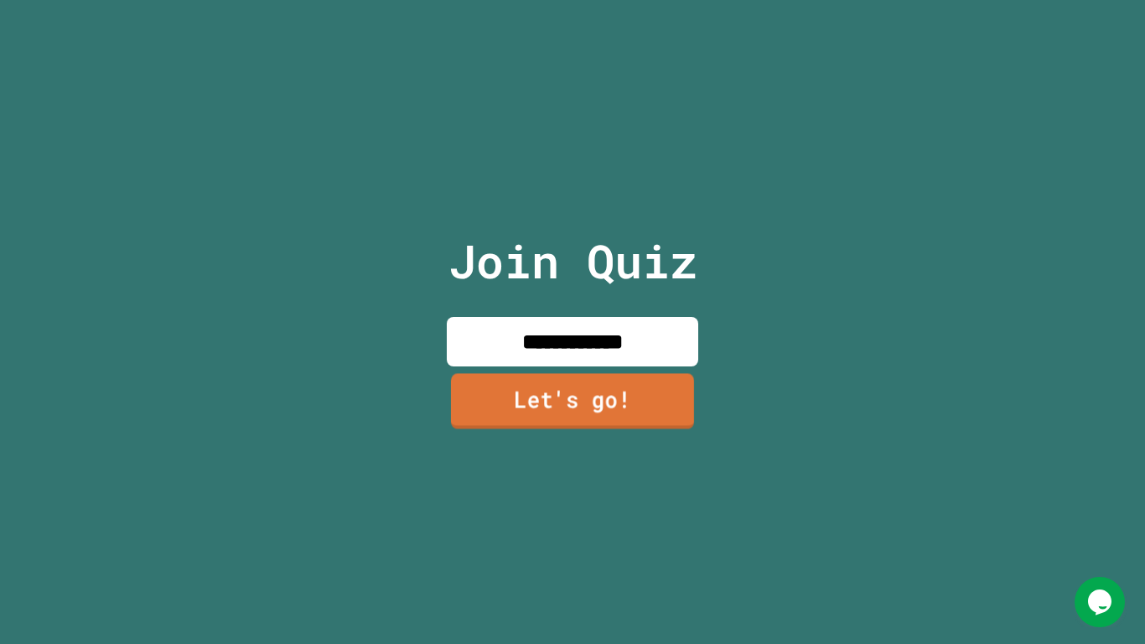
click at [568, 401] on link "Let's go!" at bounding box center [572, 401] width 243 height 55
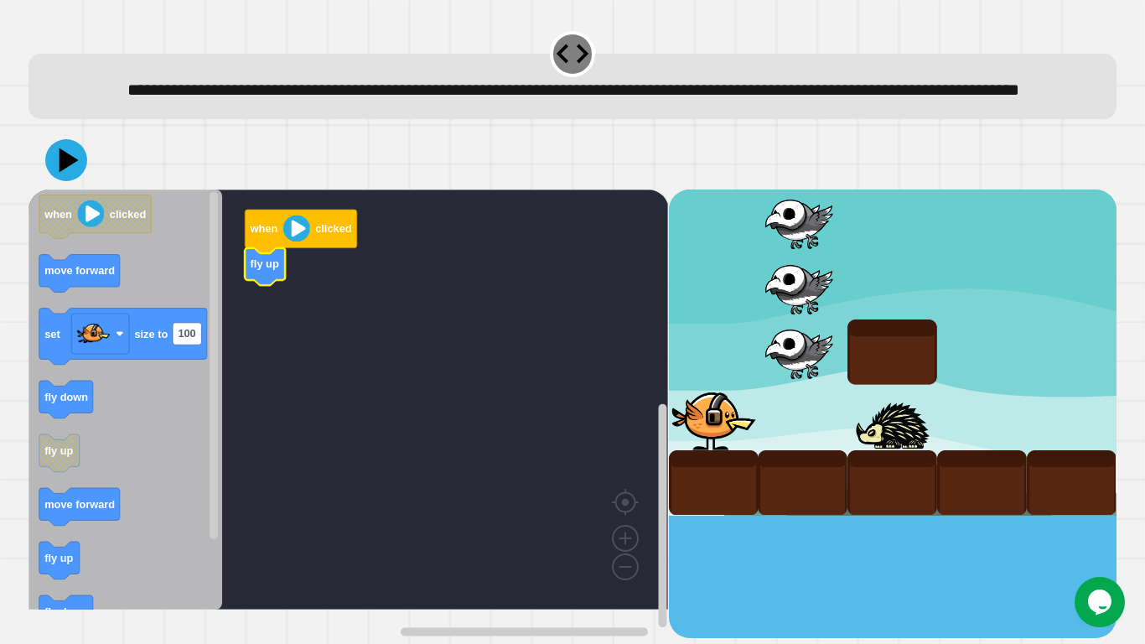
click at [60, 501] on icon "Blockly Workspace" at bounding box center [125, 399] width 194 height 420
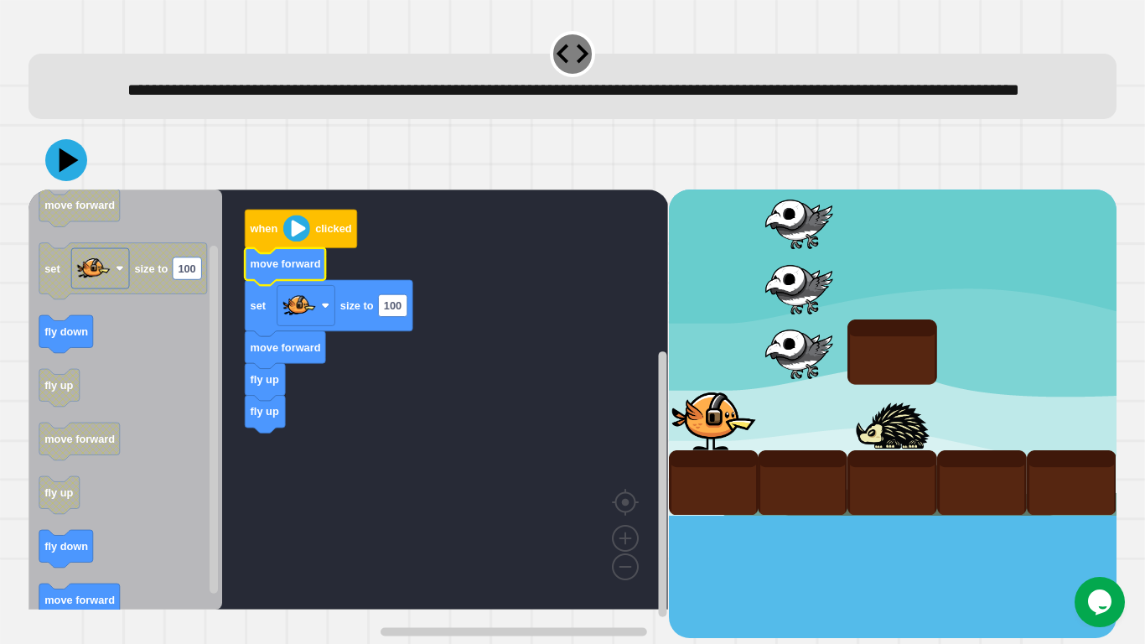
click at [262, 286] on icon "Blockly Workspace" at bounding box center [285, 267] width 80 height 38
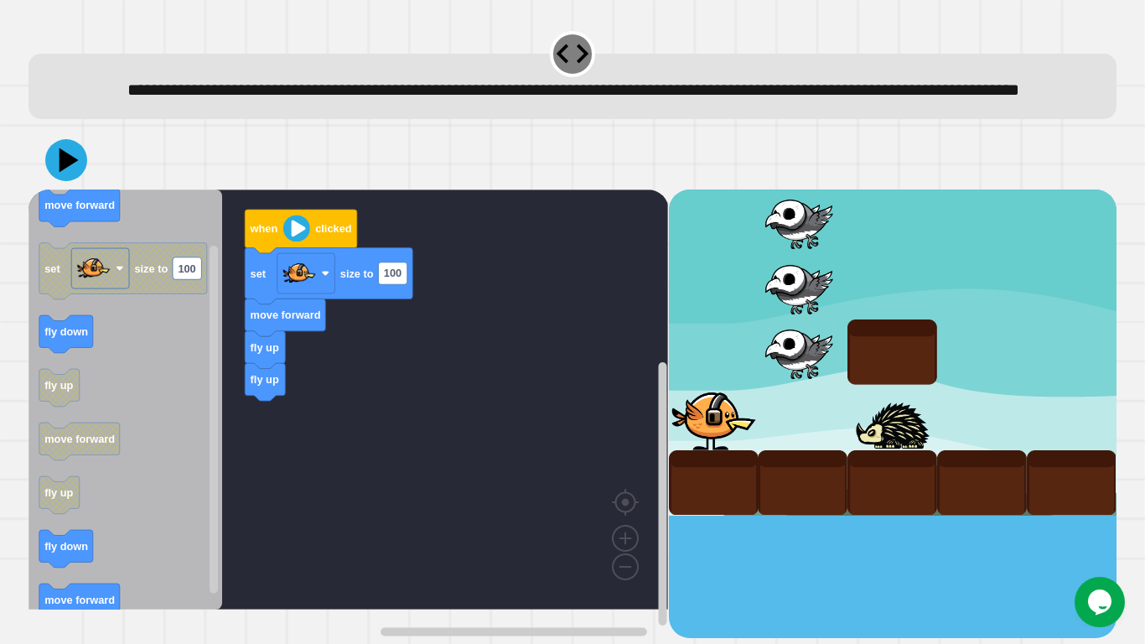
click at [85, 256] on icon "Blockly Workspace" at bounding box center [125, 399] width 194 height 420
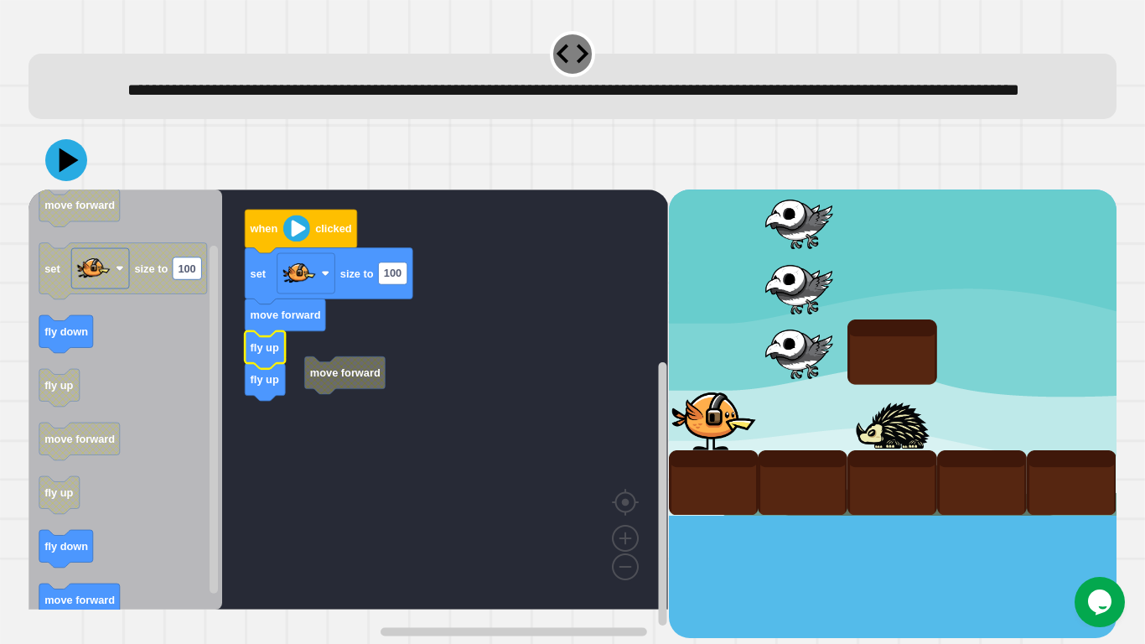
click at [375, 424] on rect "Blockly Workspace" at bounding box center [347, 399] width 639 height 420
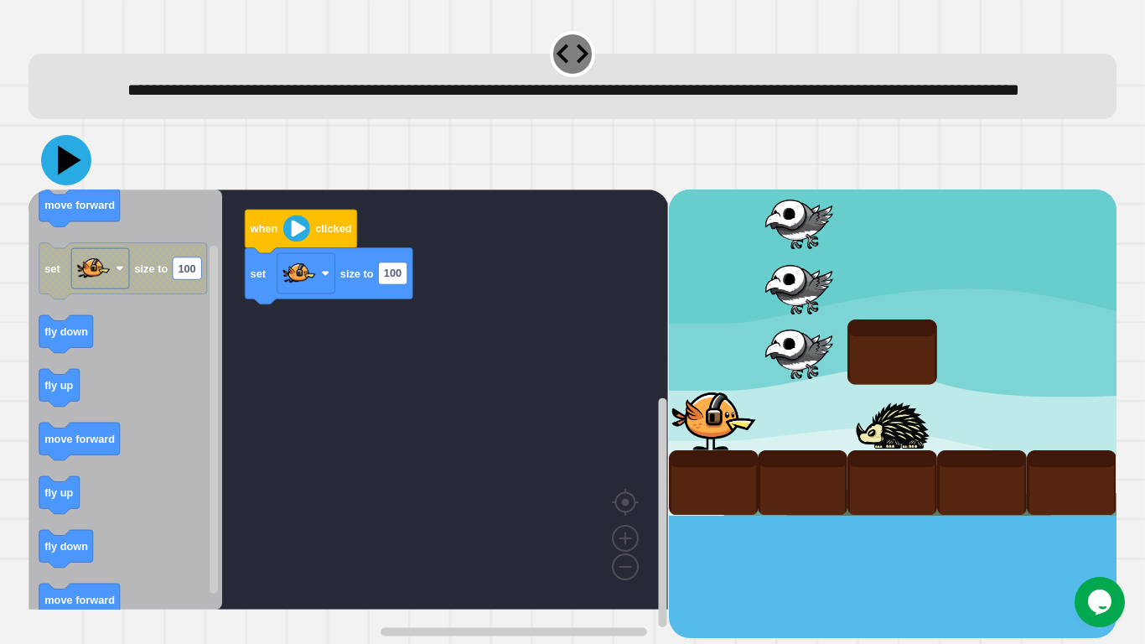
click at [66, 175] on icon at bounding box center [69, 160] width 23 height 29
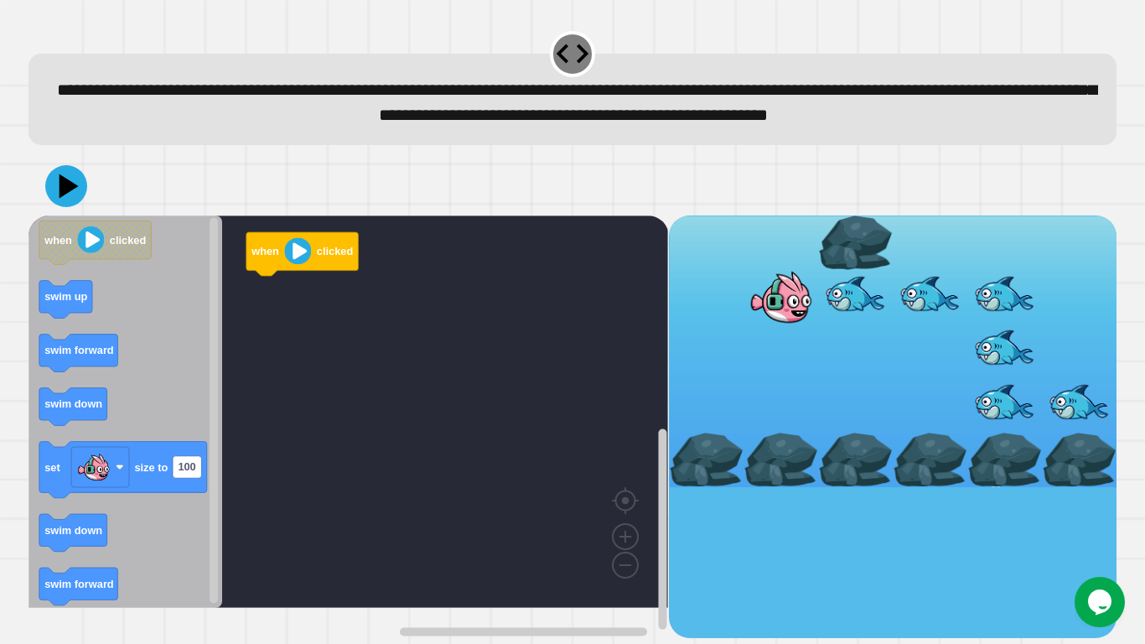
click at [91, 417] on icon "Blockly Workspace" at bounding box center [125, 411] width 194 height 392
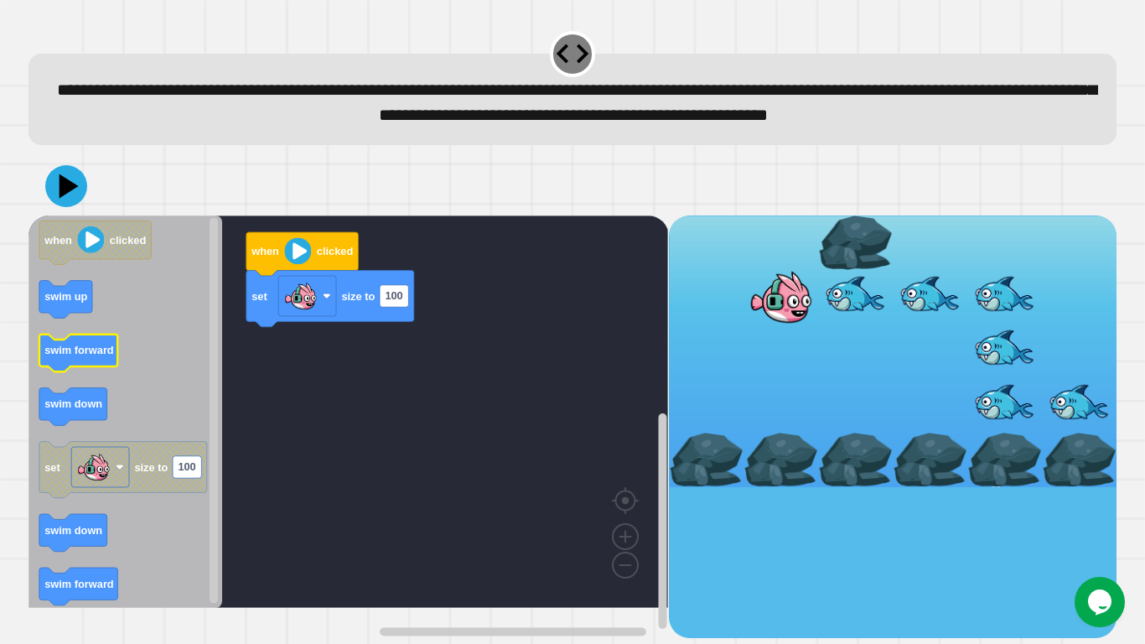
click at [96, 356] on text "swim forward" at bounding box center [79, 350] width 70 height 13
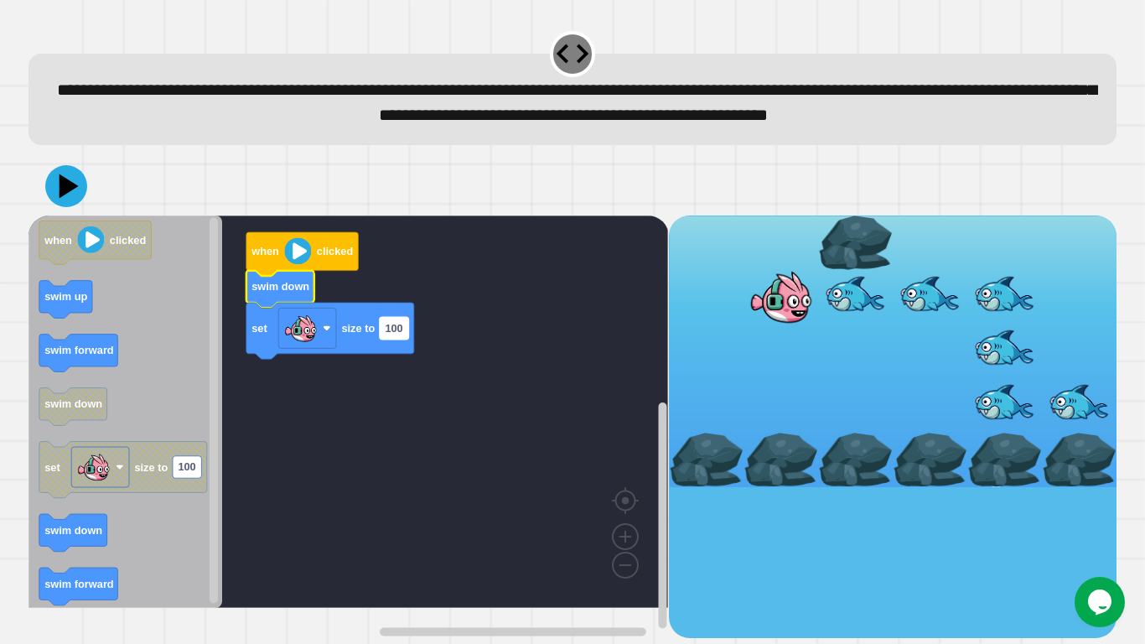
click at [404, 339] on rect "Blockly Workspace" at bounding box center [394, 328] width 28 height 22
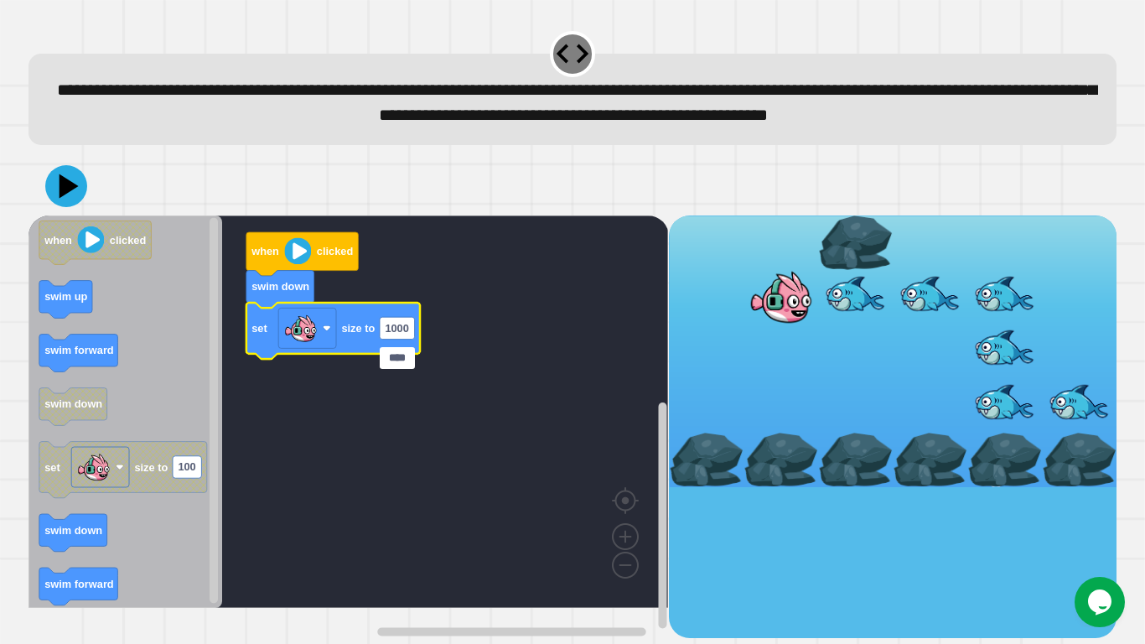
type input "*****"
click at [389, 334] on text "150" at bounding box center [395, 328] width 18 height 13
type input "****"
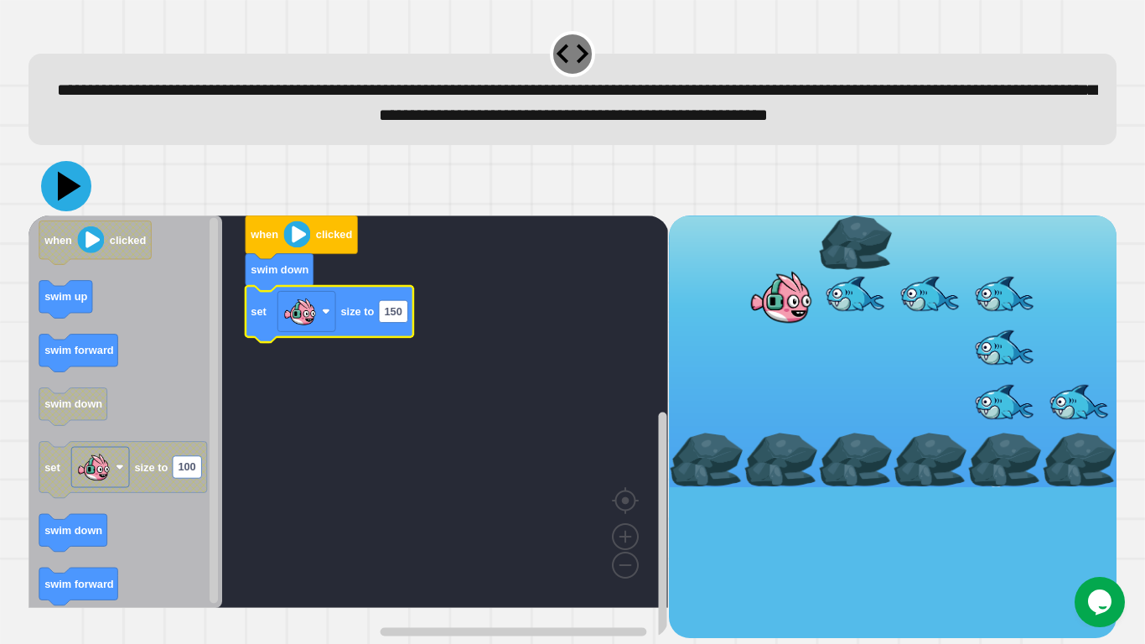
click at [66, 200] on icon at bounding box center [69, 185] width 23 height 29
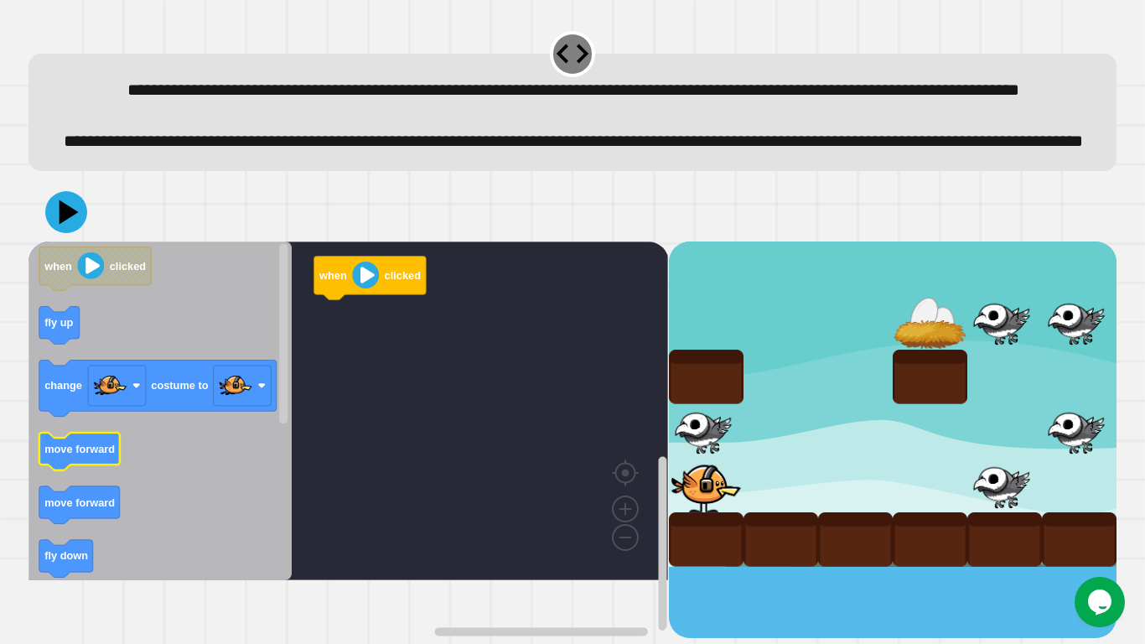
click at [91, 454] on text "move forward" at bounding box center [79, 448] width 70 height 13
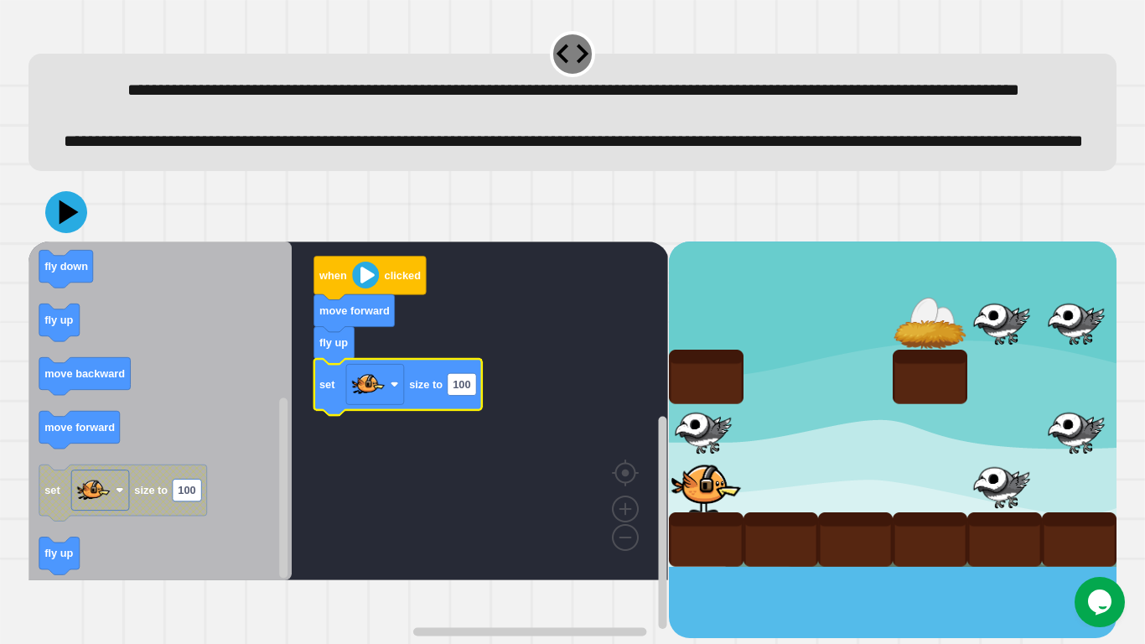
click at [446, 415] on icon "Blockly Workspace" at bounding box center [398, 387] width 168 height 56
click at [462, 391] on text "100" at bounding box center [462, 384] width 18 height 13
type input "****"
click at [73, 235] on icon at bounding box center [66, 212] width 48 height 48
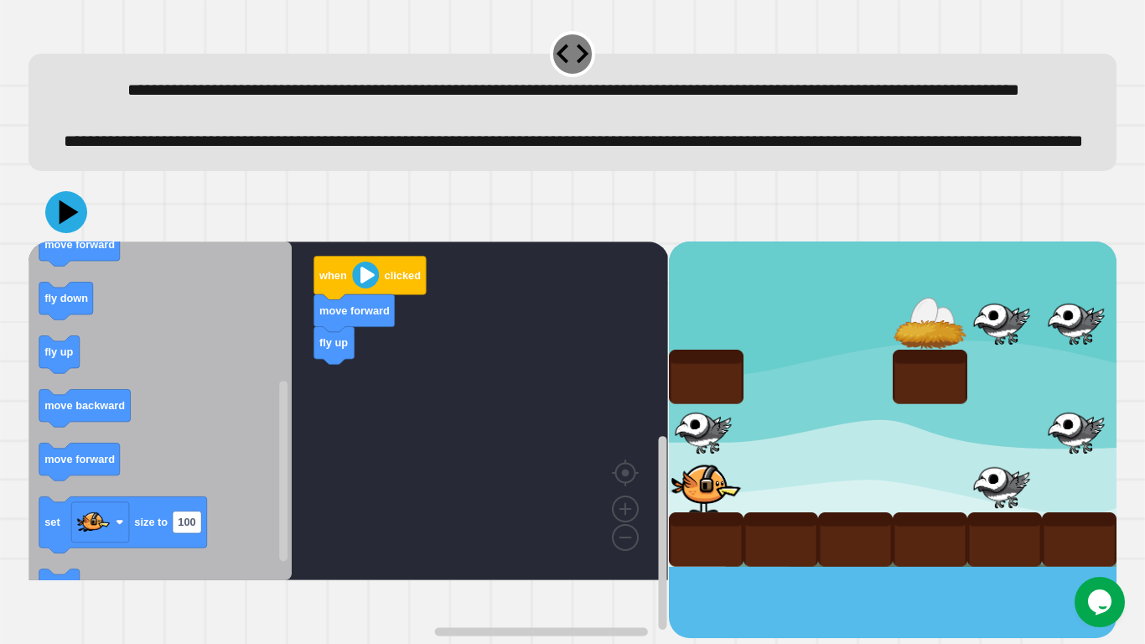
click at [323, 433] on div "when clicked move forward fly up when clicked fly up change costume to move for…" at bounding box center [347, 439] width 639 height 396
click at [85, 499] on icon "Blockly Workspace" at bounding box center [159, 410] width 263 height 339
click at [83, 464] on text "move forward" at bounding box center [79, 458] width 70 height 13
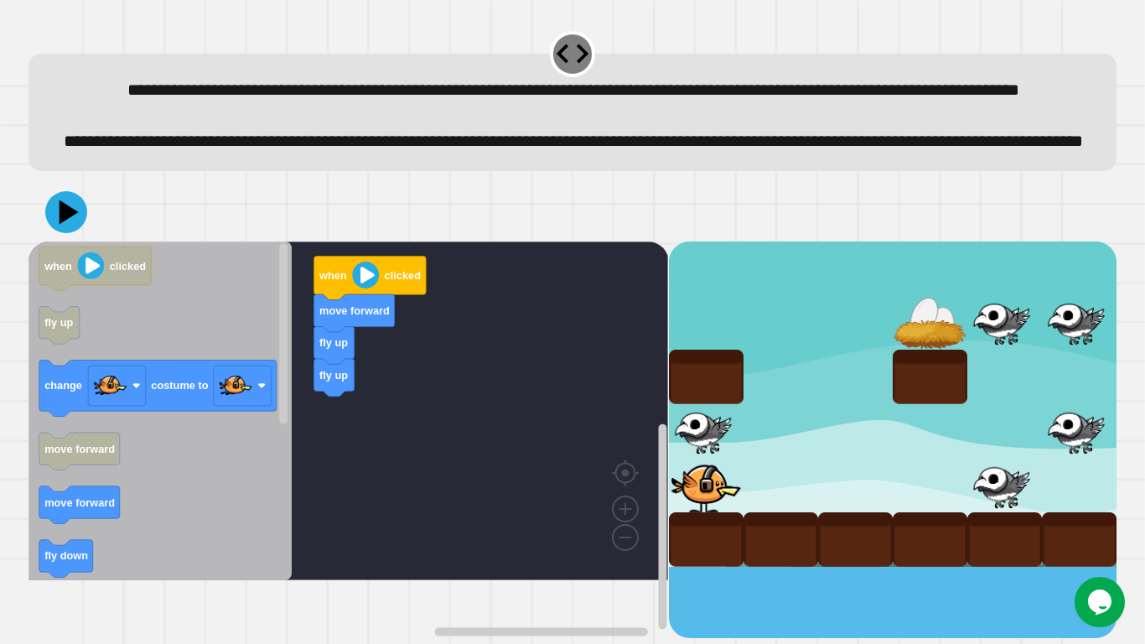
click at [65, 361] on icon "Blockly Workspace" at bounding box center [159, 410] width 263 height 339
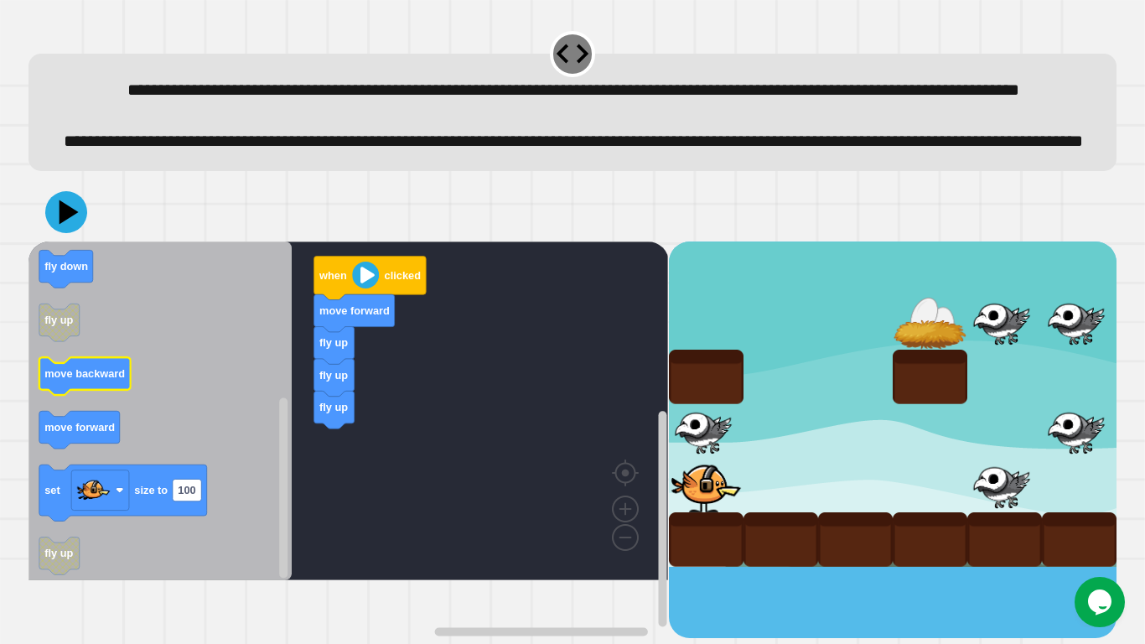
click at [122, 380] on text "move backward" at bounding box center [84, 373] width 80 height 13
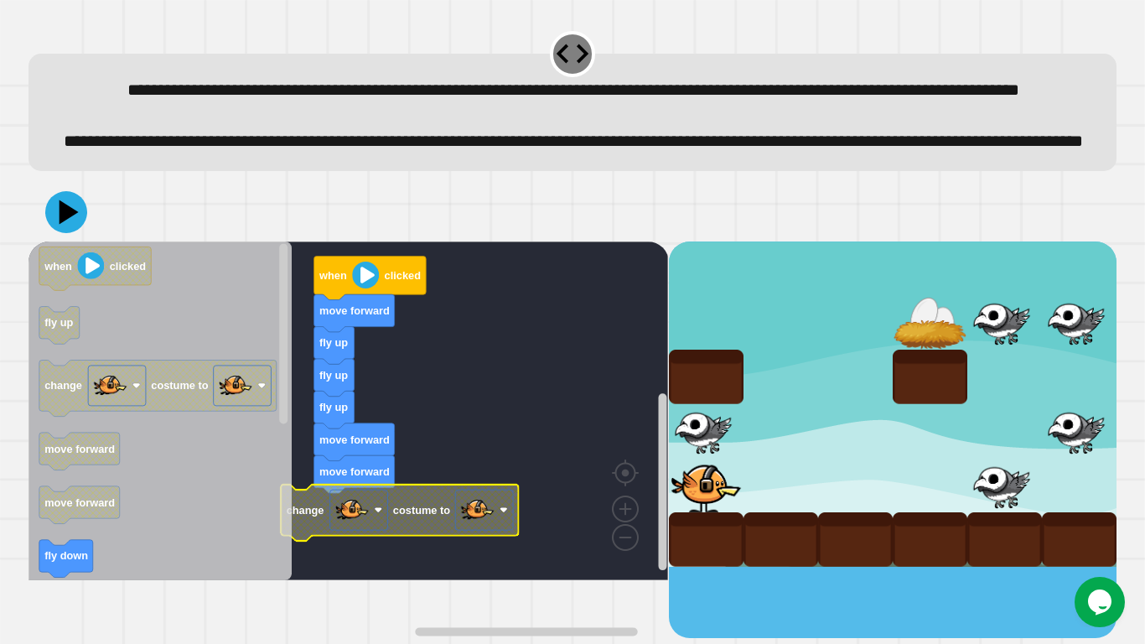
click at [487, 501] on image "Blockly Workspace" at bounding box center [478, 510] width 34 height 34
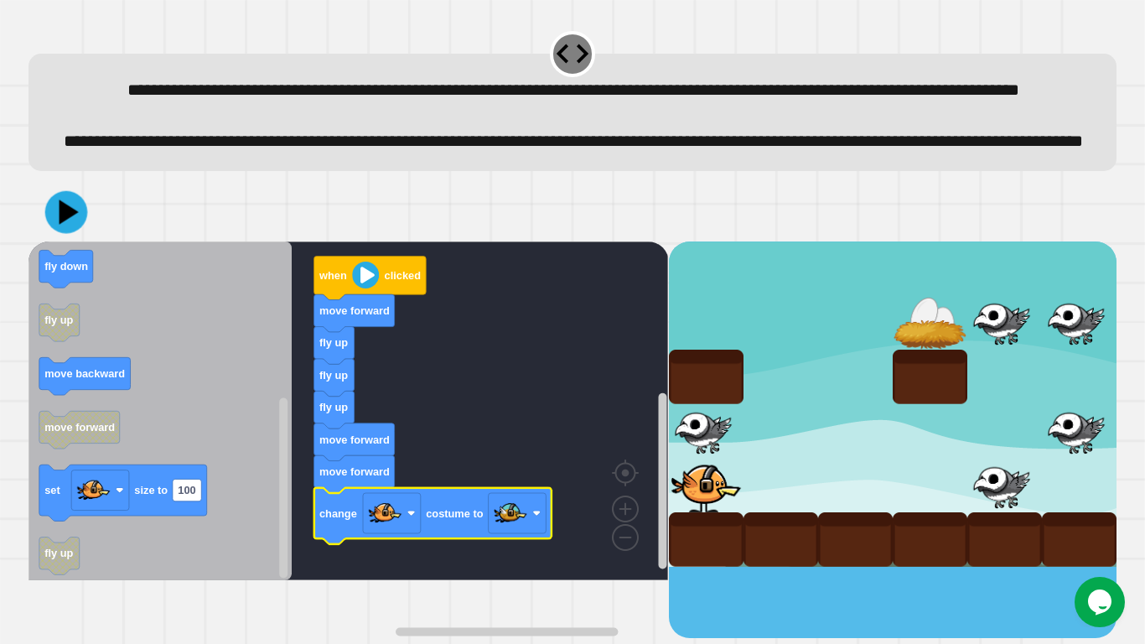
click at [65, 225] on icon at bounding box center [69, 211] width 19 height 25
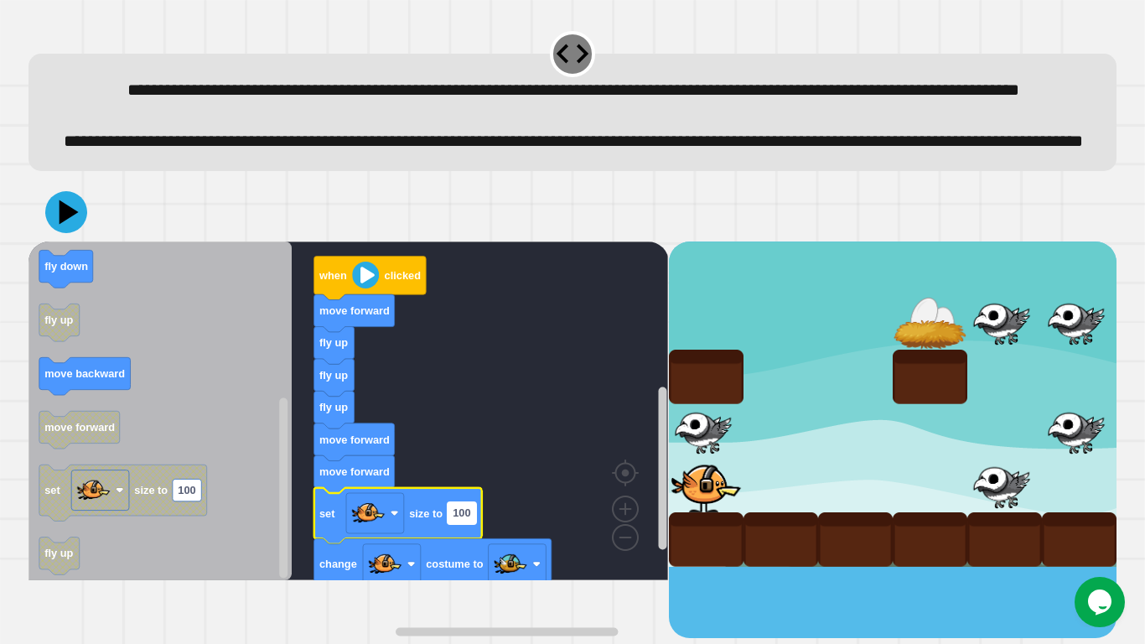
click at [456, 501] on text "100" at bounding box center [462, 512] width 18 height 13
type input "*"
click at [79, 241] on div at bounding box center [572, 212] width 1088 height 59
click at [65, 226] on icon at bounding box center [69, 211] width 23 height 29
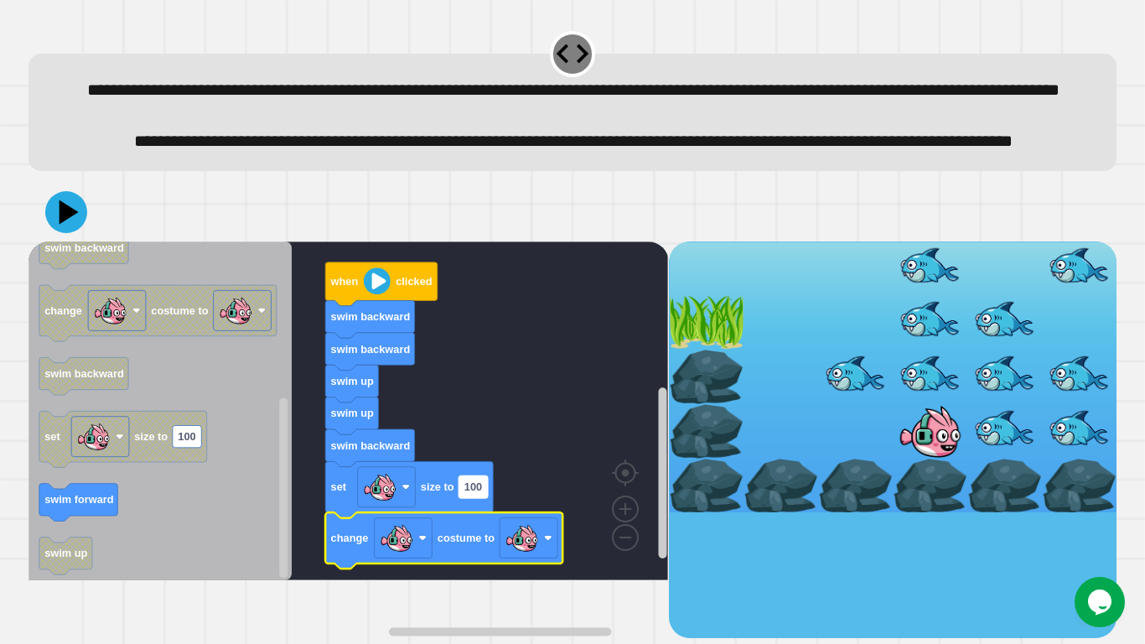
click at [483, 497] on rect "Blockly Workspace" at bounding box center [473, 486] width 28 height 22
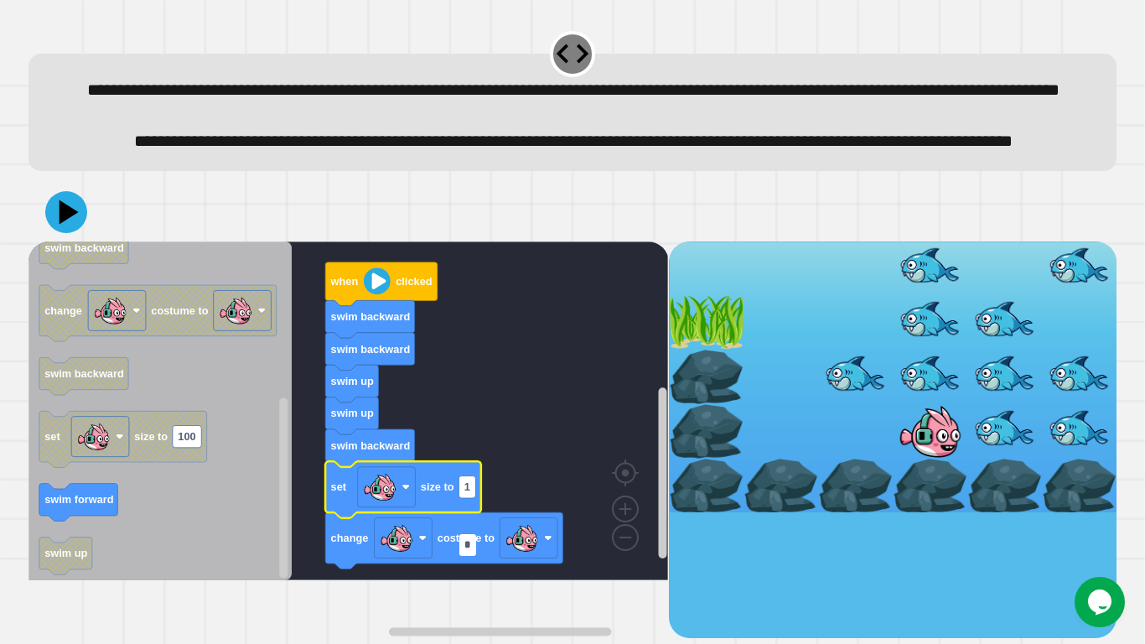
type input "**"
click at [540, 501] on rect "Blockly Workspace" at bounding box center [528, 537] width 58 height 40
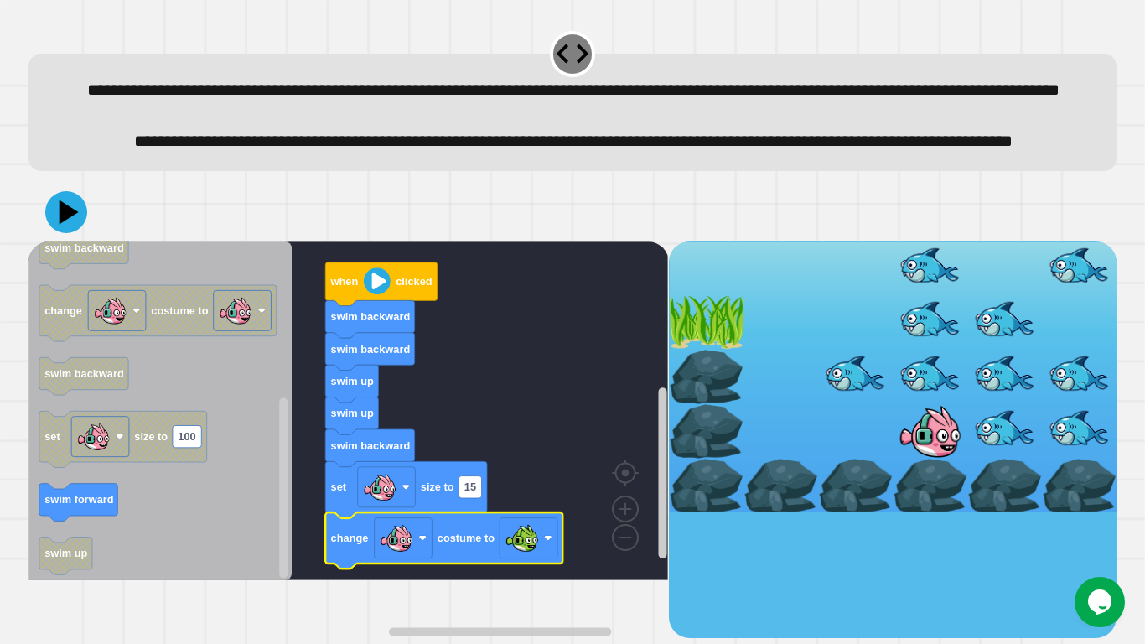
click at [80, 233] on icon at bounding box center [66, 212] width 42 height 42
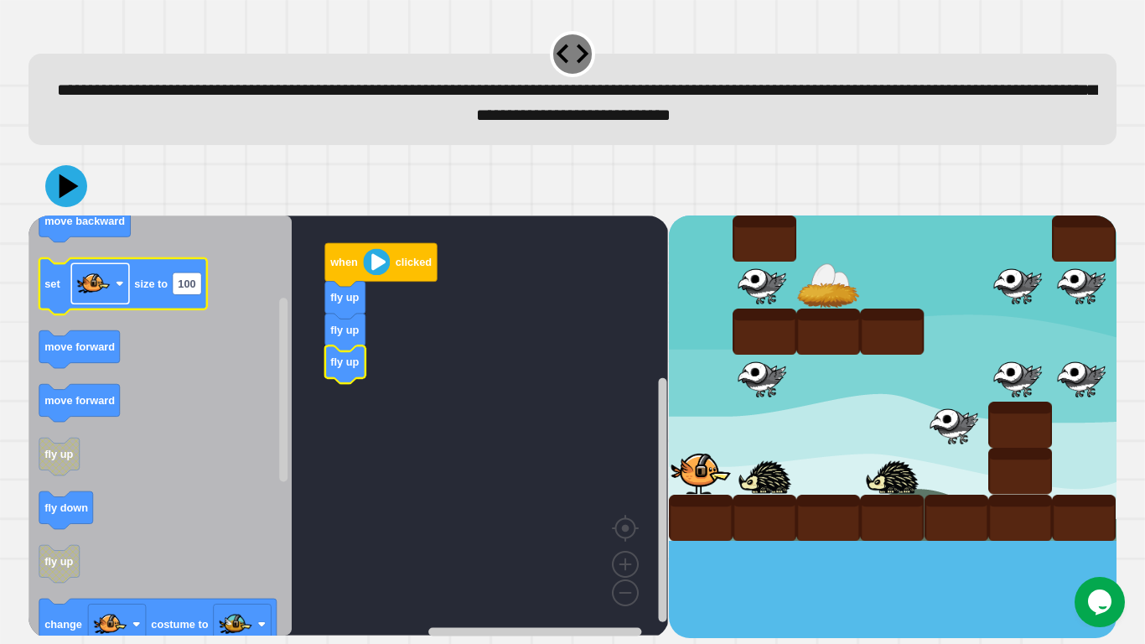
click at [89, 289] on image "Blockly Workspace" at bounding box center [94, 284] width 34 height 34
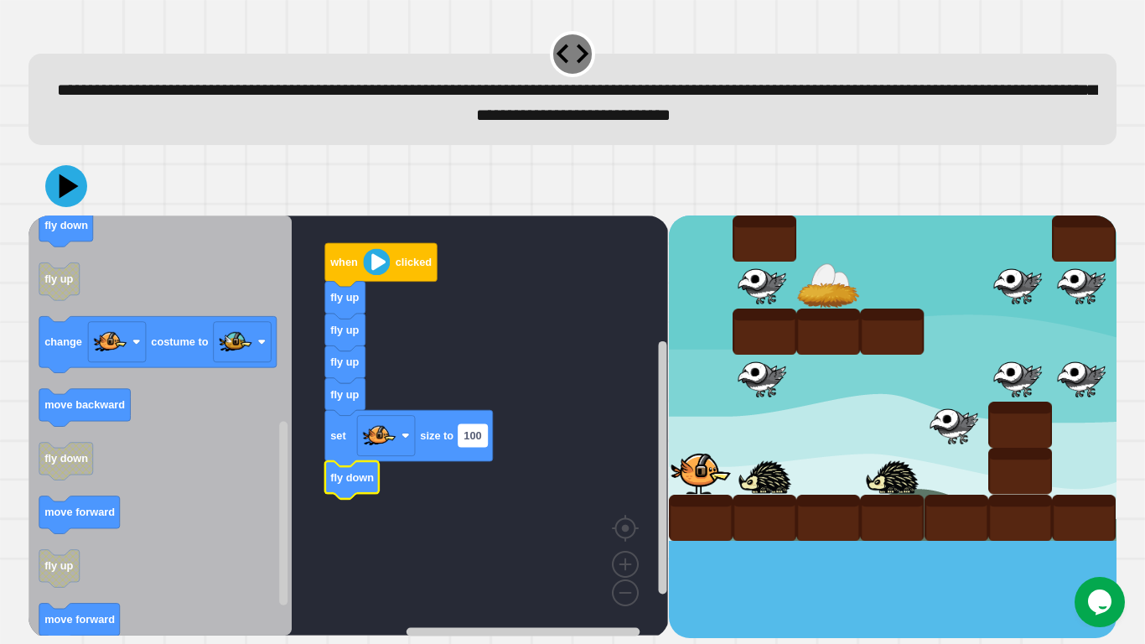
click at [468, 440] on text "100" at bounding box center [472, 435] width 18 height 13
type input "**"
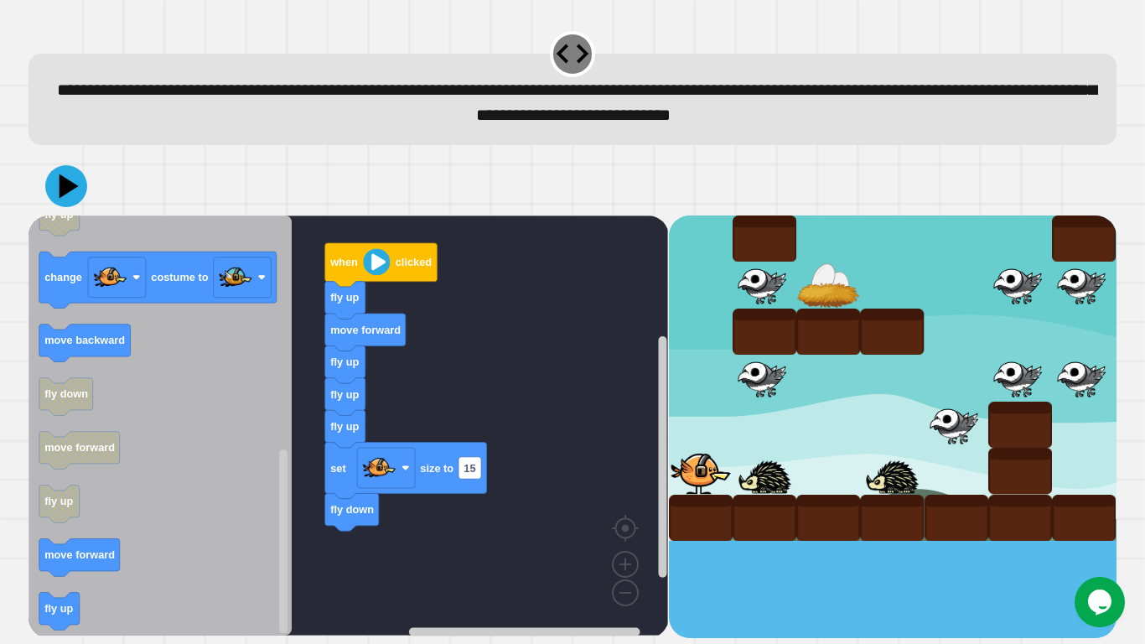
click at [370, 369] on div "when clicked fly up move forward fly up fly up fly up set size to 15 fly down w…" at bounding box center [347, 426] width 639 height 422
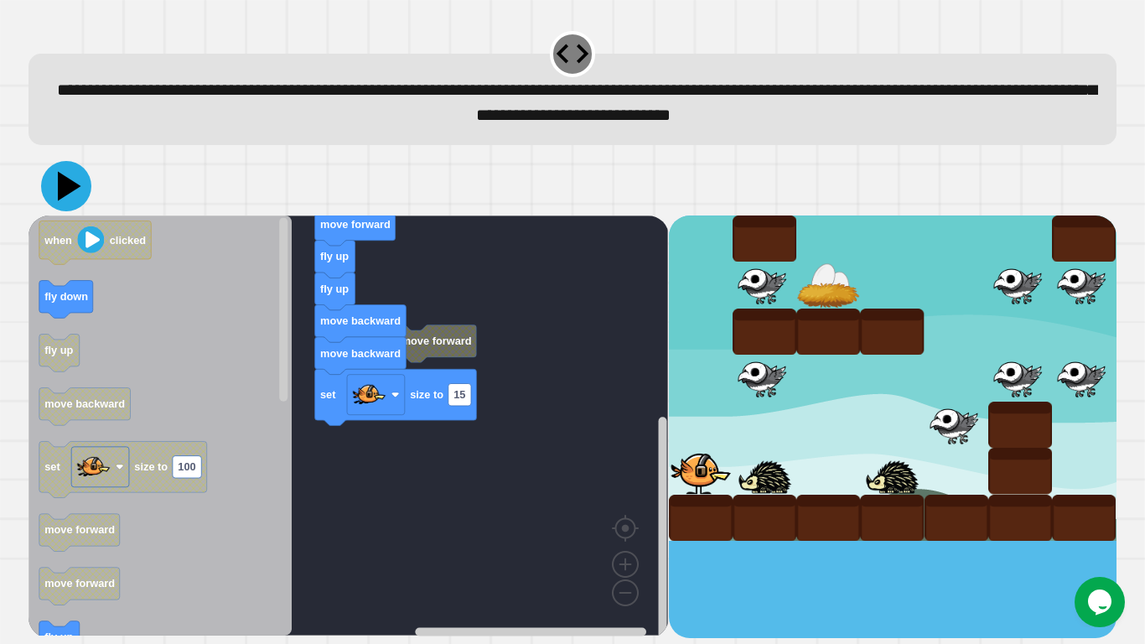
click at [65, 190] on icon at bounding box center [69, 185] width 23 height 29
